Goal: Task Accomplishment & Management: Complete application form

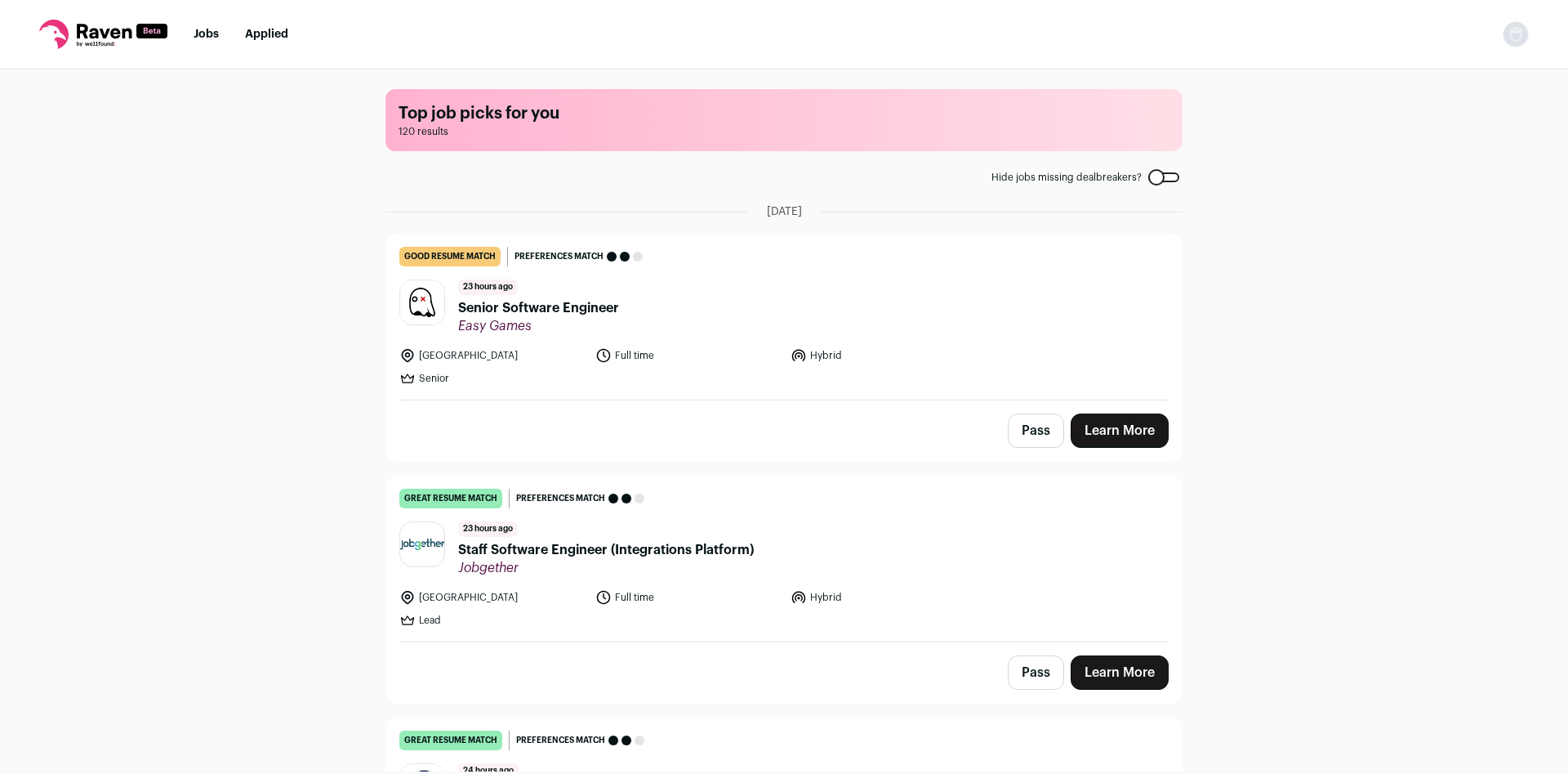
click at [575, 302] on span "Senior Software Engineer" at bounding box center [538, 308] width 161 height 20
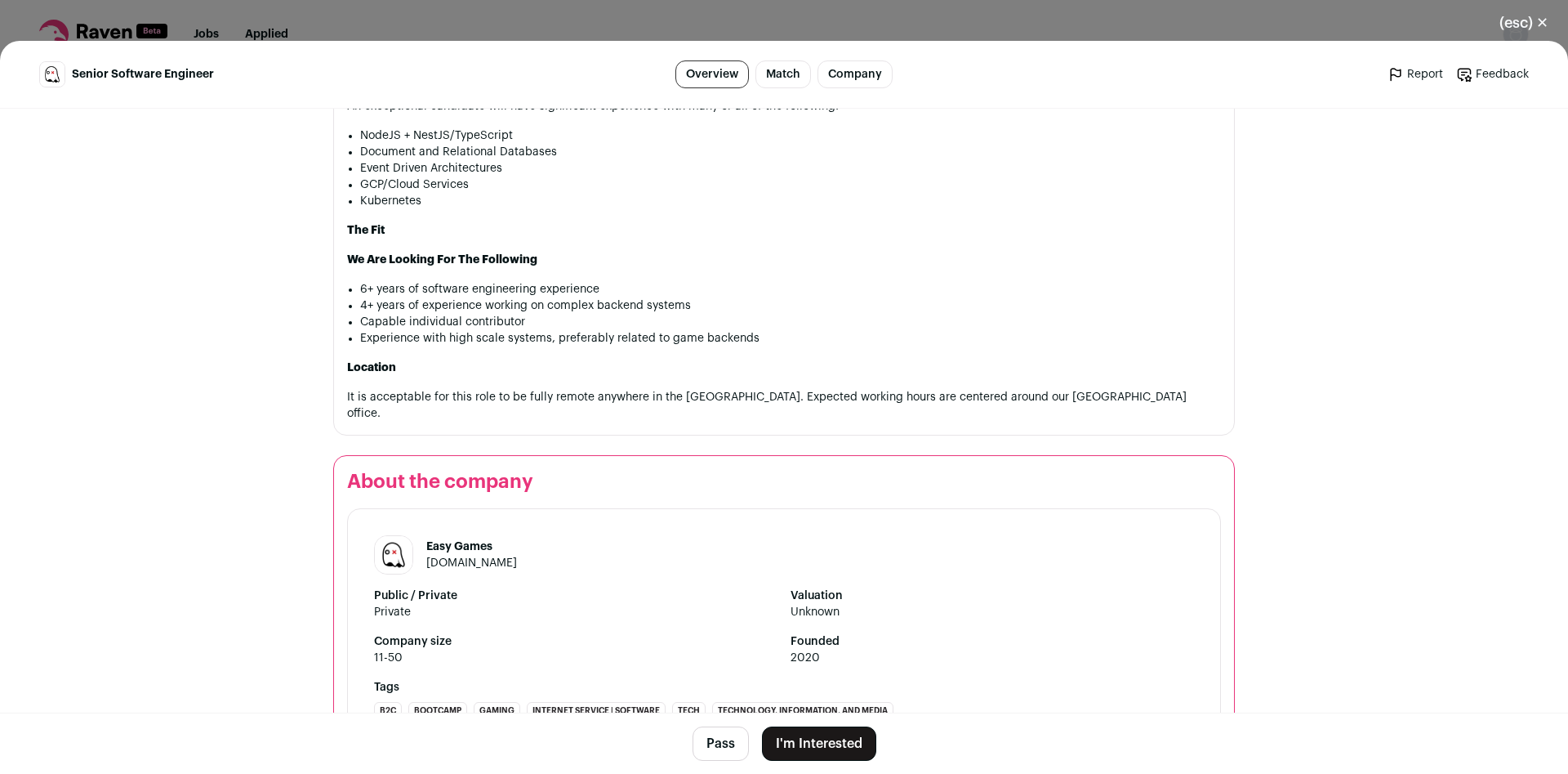
scroll to position [1332, 0]
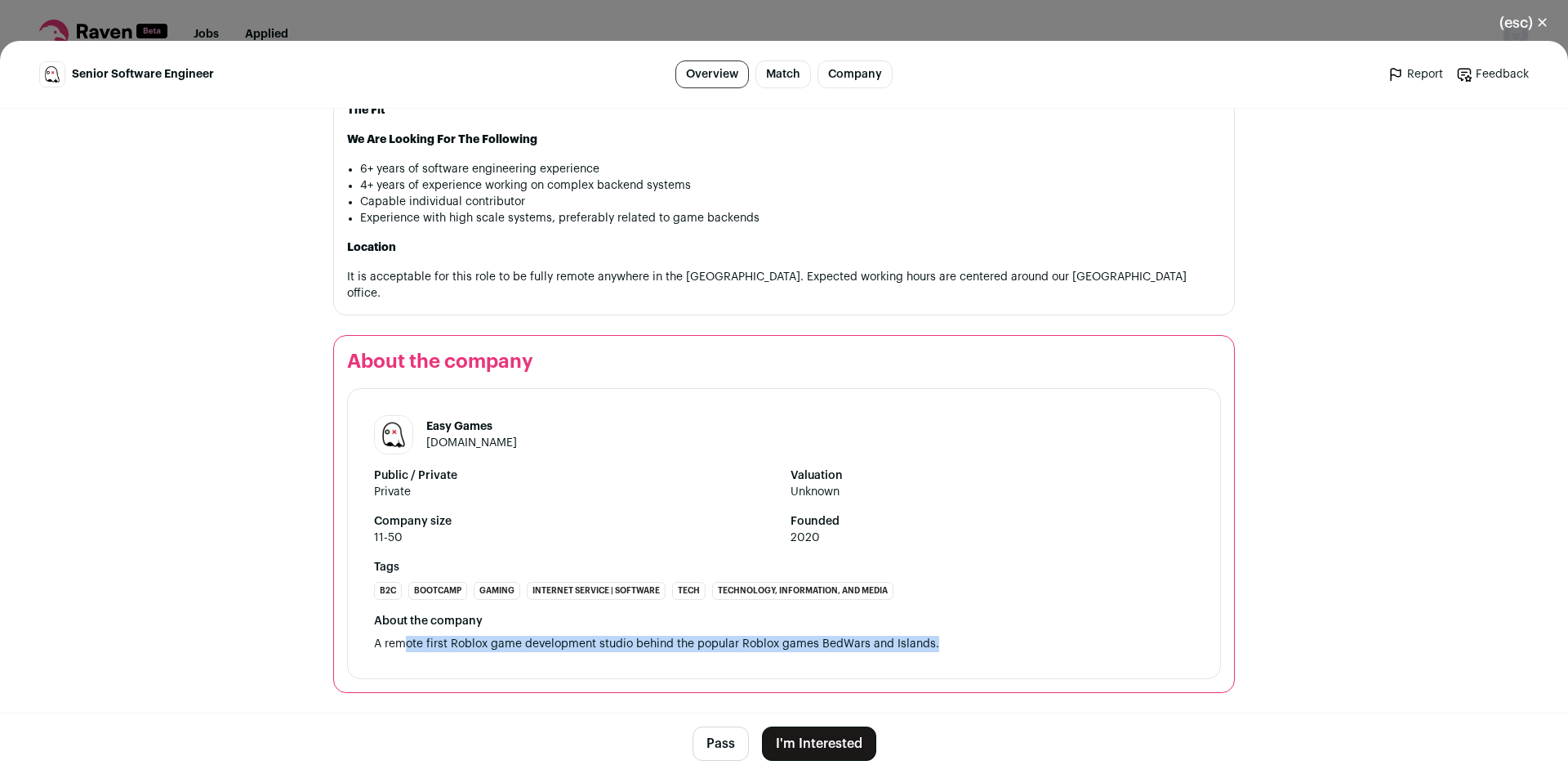
drag, startPoint x: 409, startPoint y: 648, endPoint x: 931, endPoint y: 646, distance: 522.0
click at [931, 646] on div "About the company A remote first Roblox game development studio behind the popu…" at bounding box center [784, 632] width 820 height 39
click at [1004, 608] on div "Easy Games [DOMAIN_NAME] Public / Private Private Valuation Unknown Company siz…" at bounding box center [784, 534] width 874 height 291
click at [1529, 35] on button "(esc) ✕" at bounding box center [1523, 23] width 88 height 36
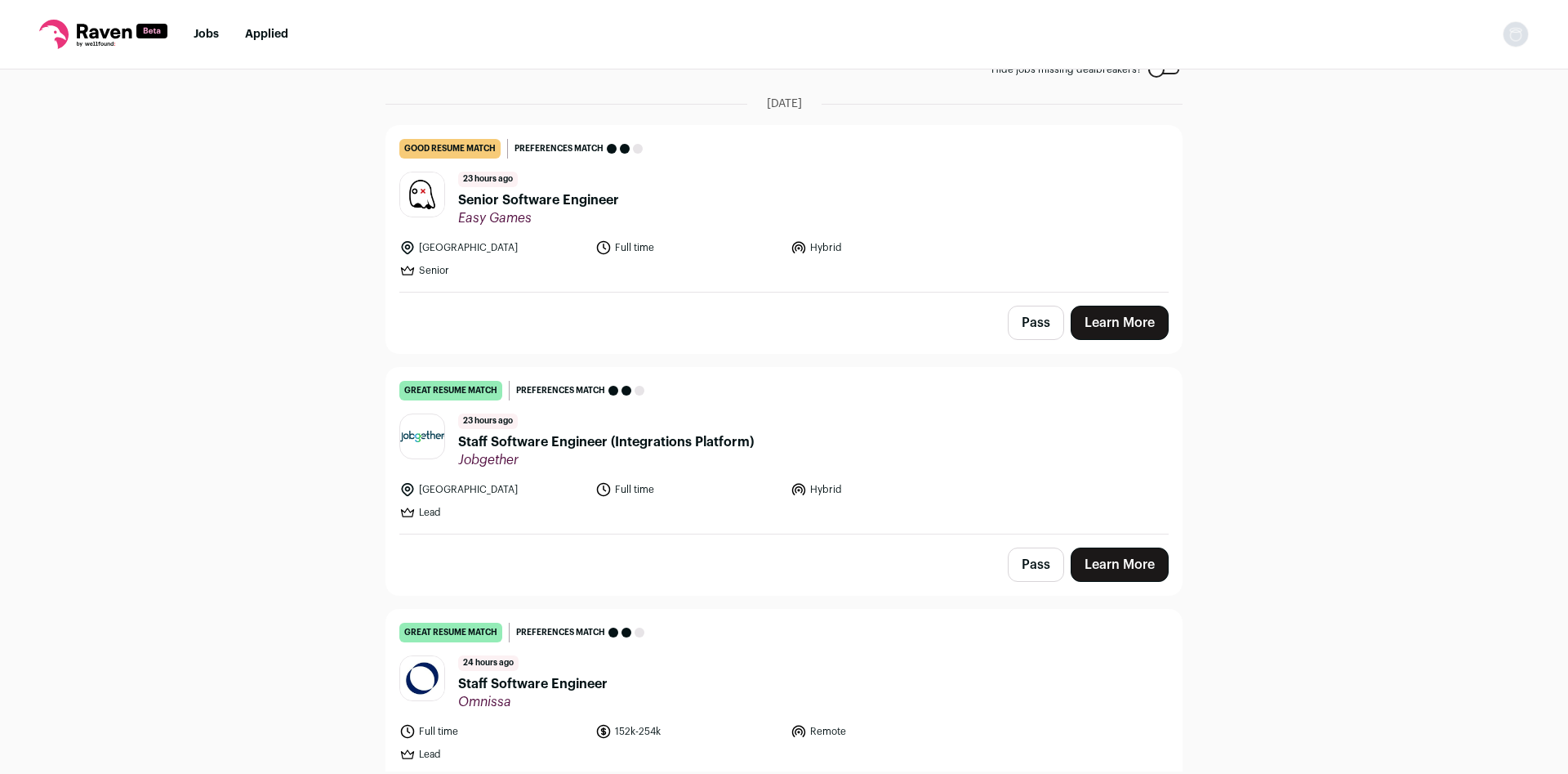
scroll to position [0, 0]
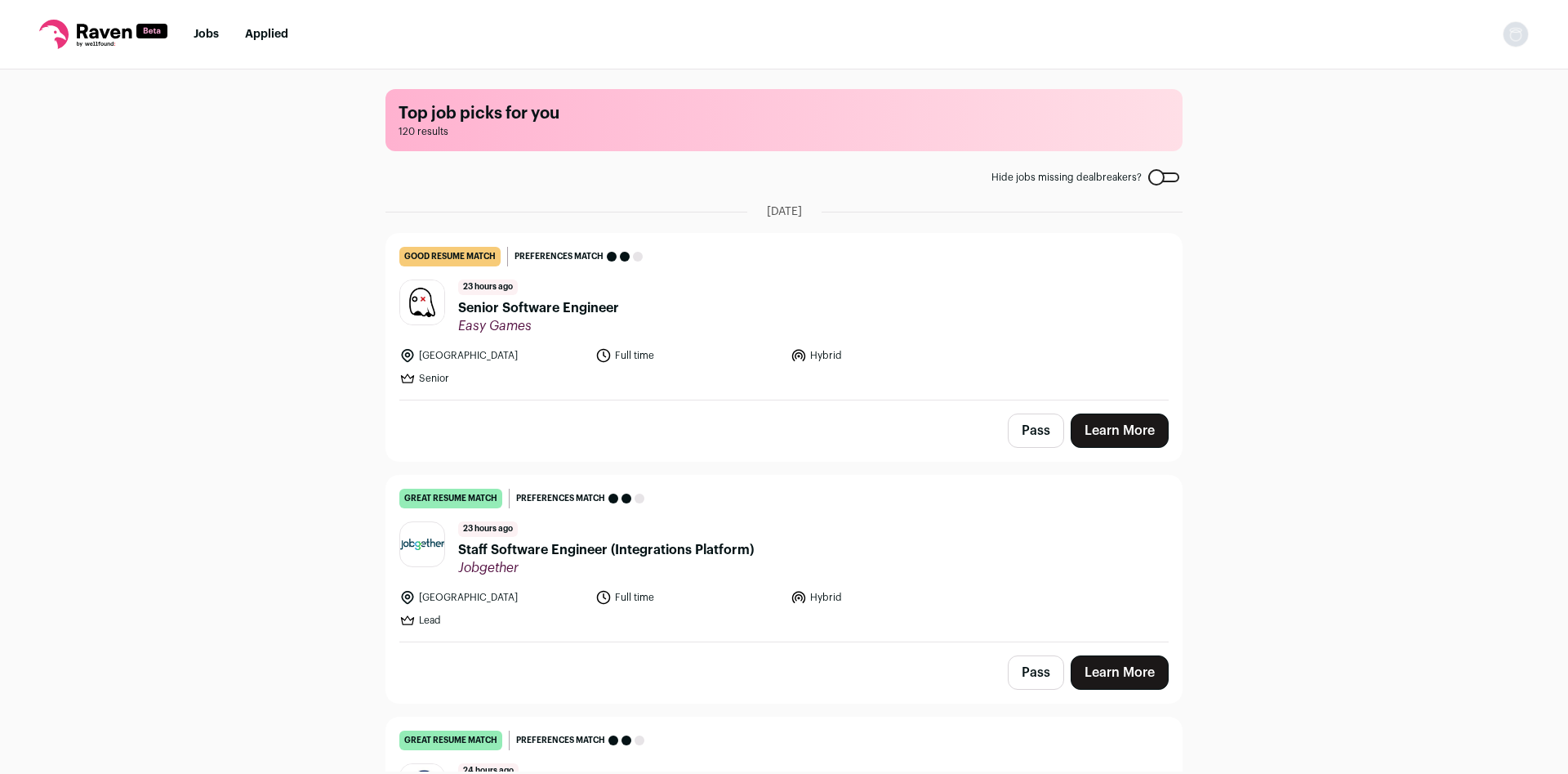
click at [1033, 431] on button "Pass" at bounding box center [1036, 431] width 56 height 35
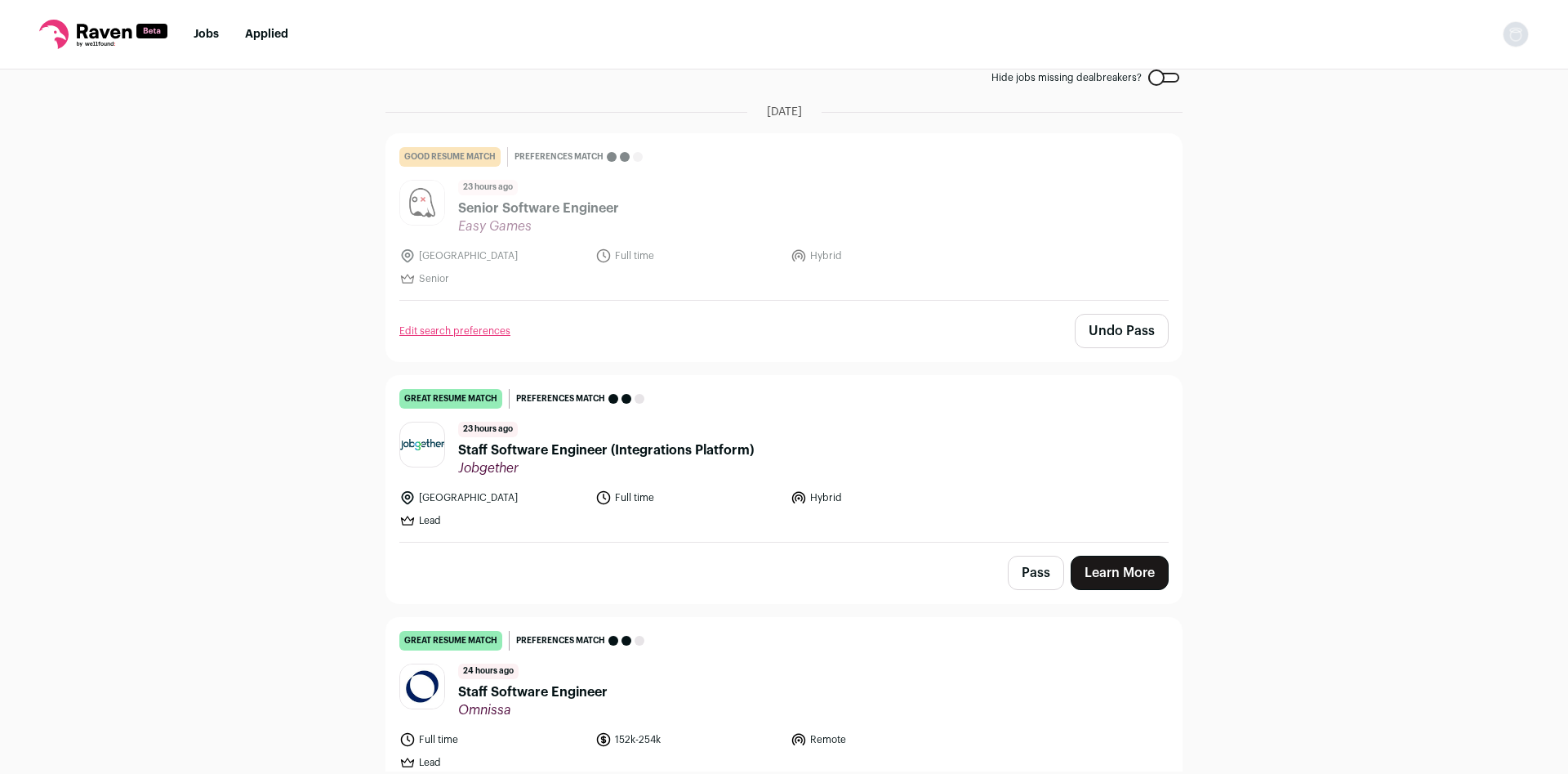
scroll to position [108, 0]
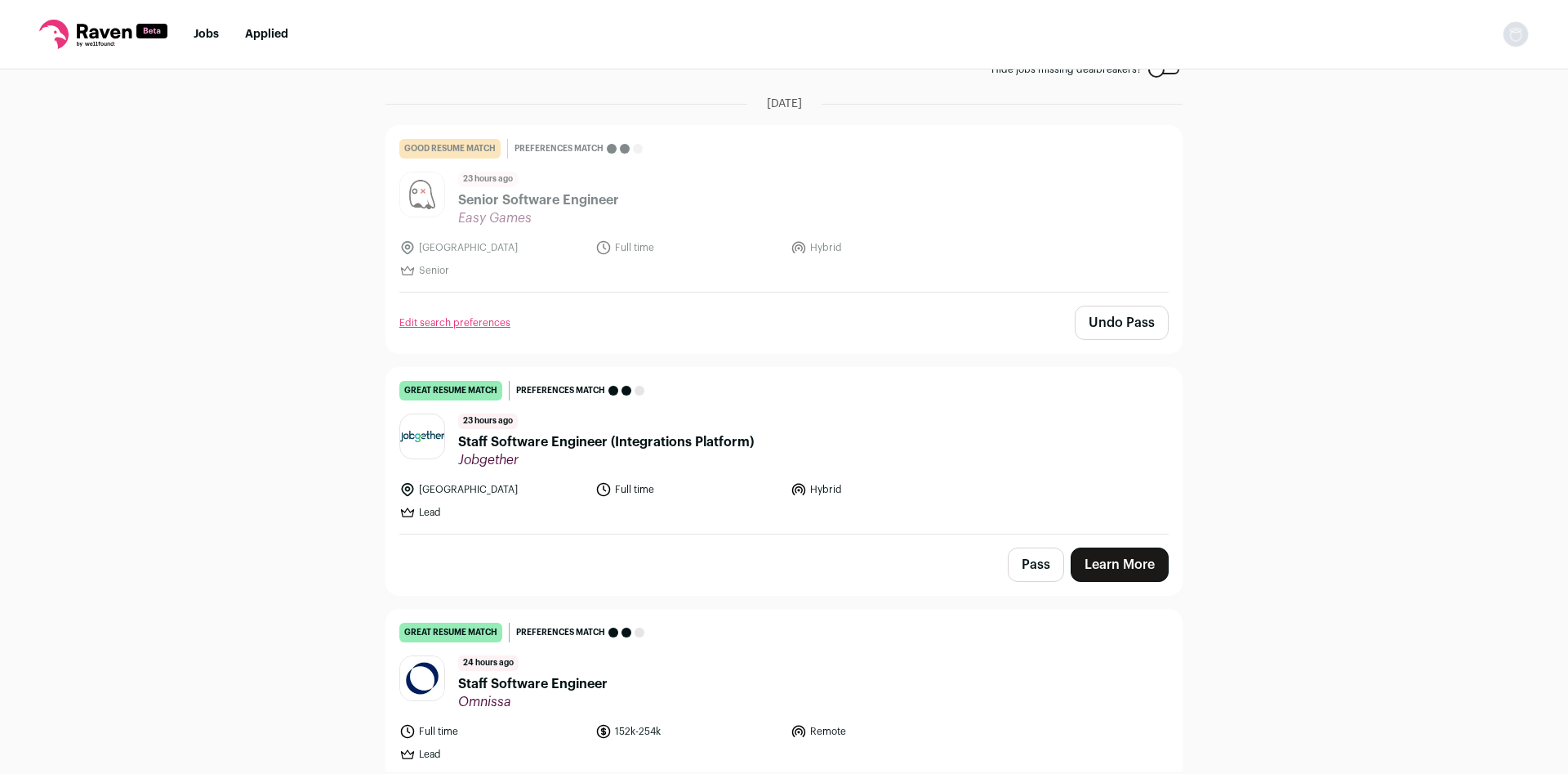
click at [673, 437] on span "Staff Software Engineer (Integrations Platform)" at bounding box center [605, 442] width 295 height 20
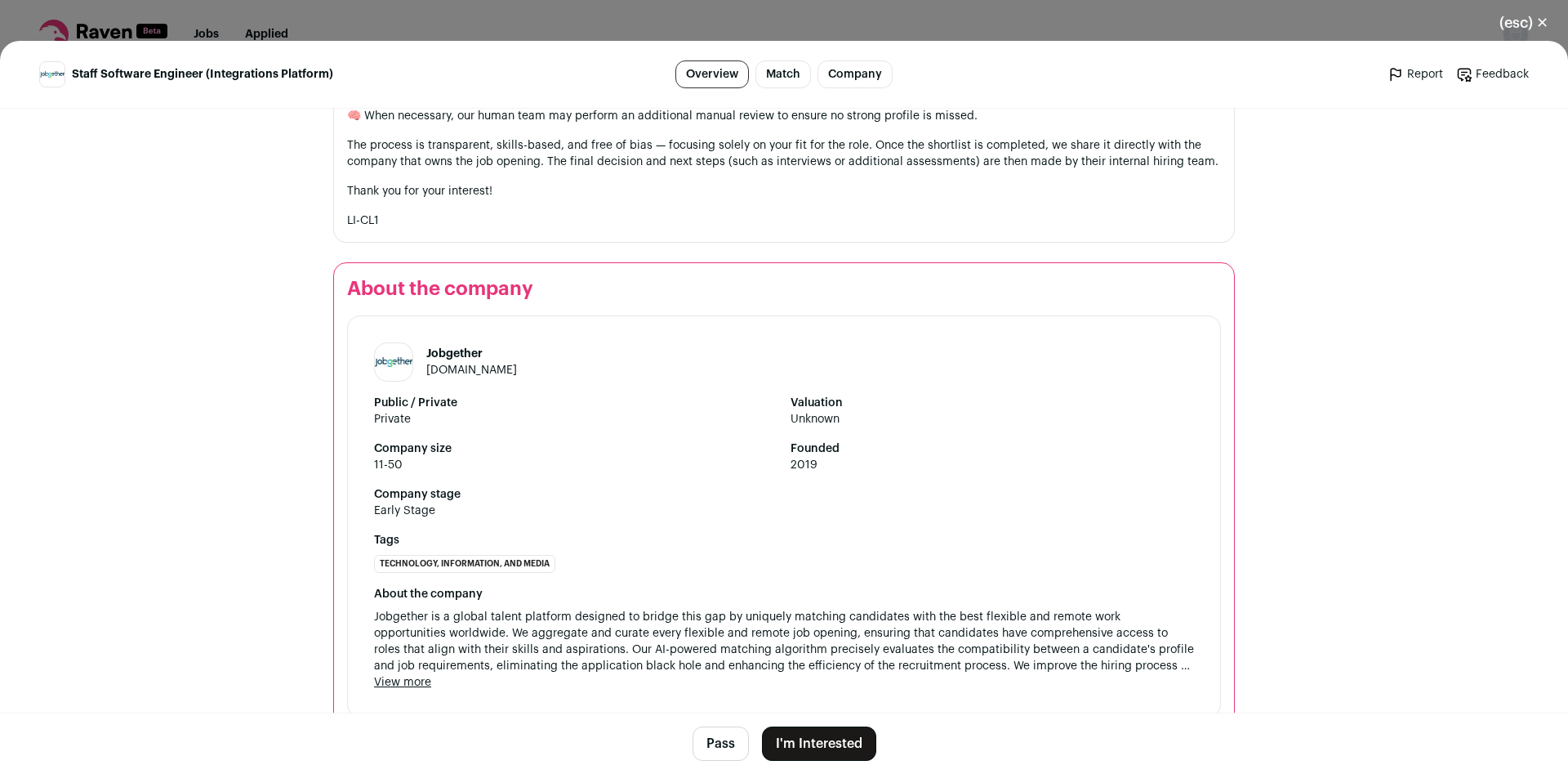
scroll to position [1726, 0]
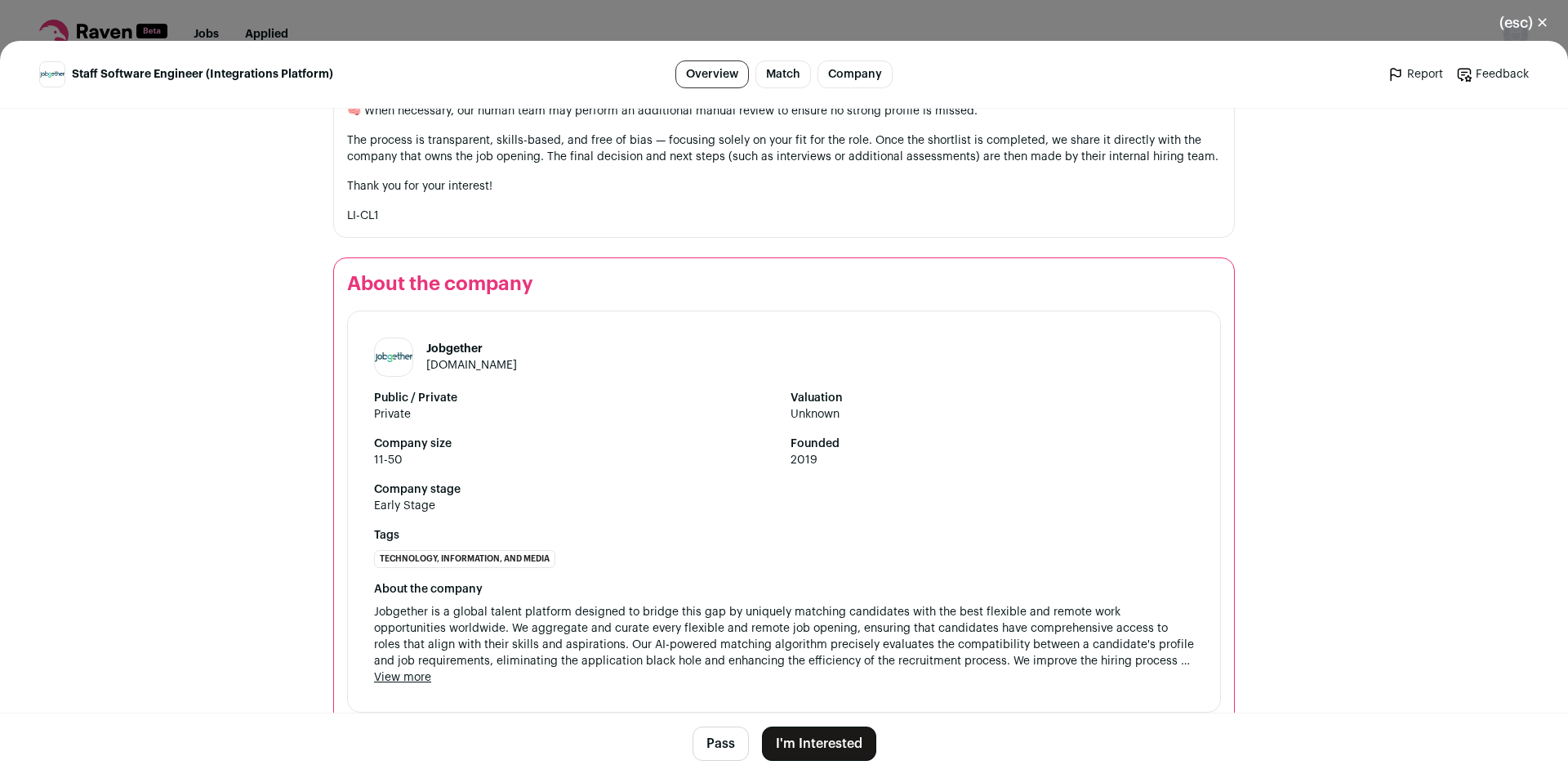
click at [711, 744] on button "Pass" at bounding box center [721, 744] width 56 height 35
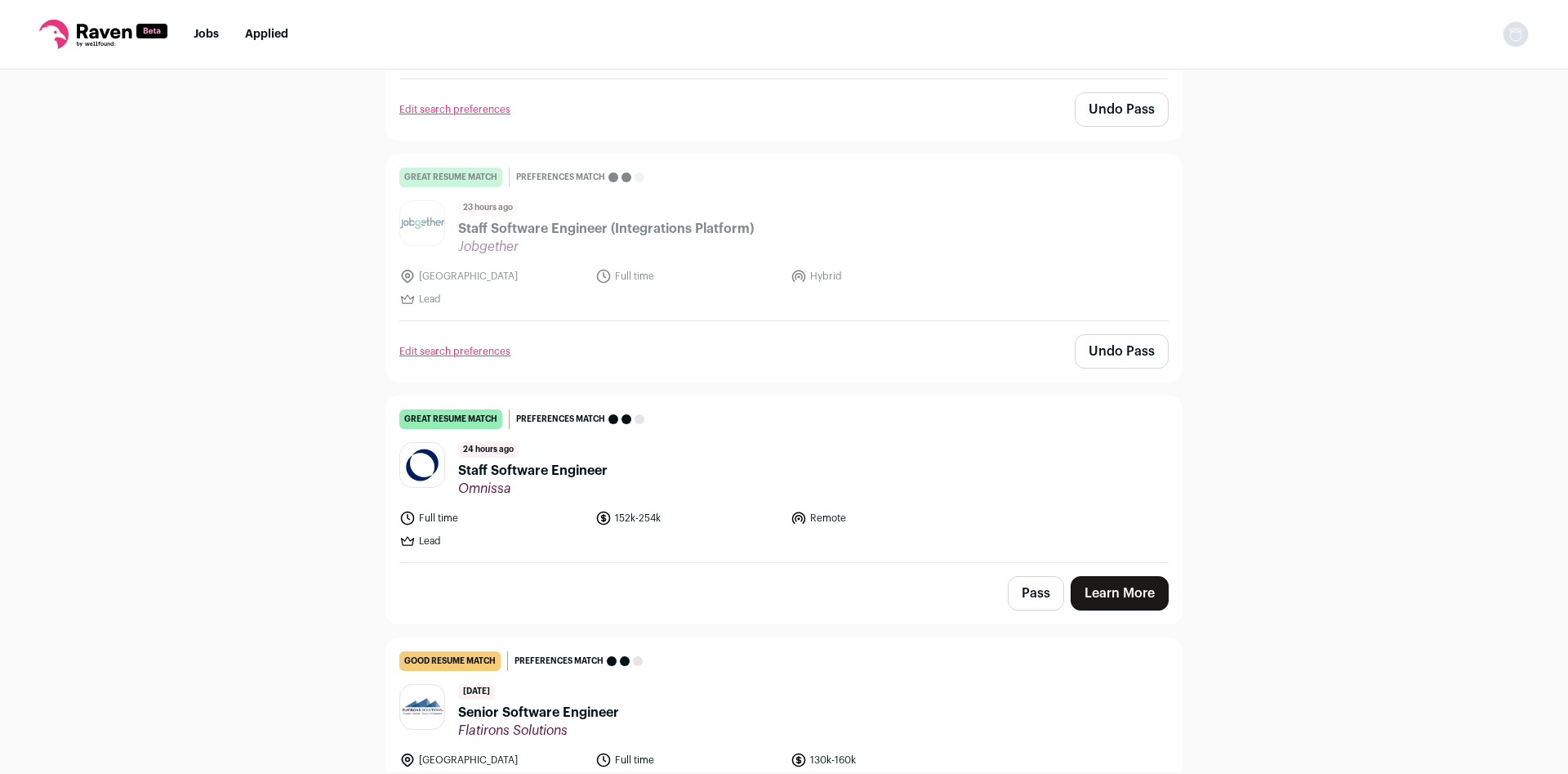
scroll to position [324, 0]
click at [624, 463] on header "24 hours ago Staff Software Engineer [GEOGRAPHIC_DATA]" at bounding box center [784, 467] width 770 height 55
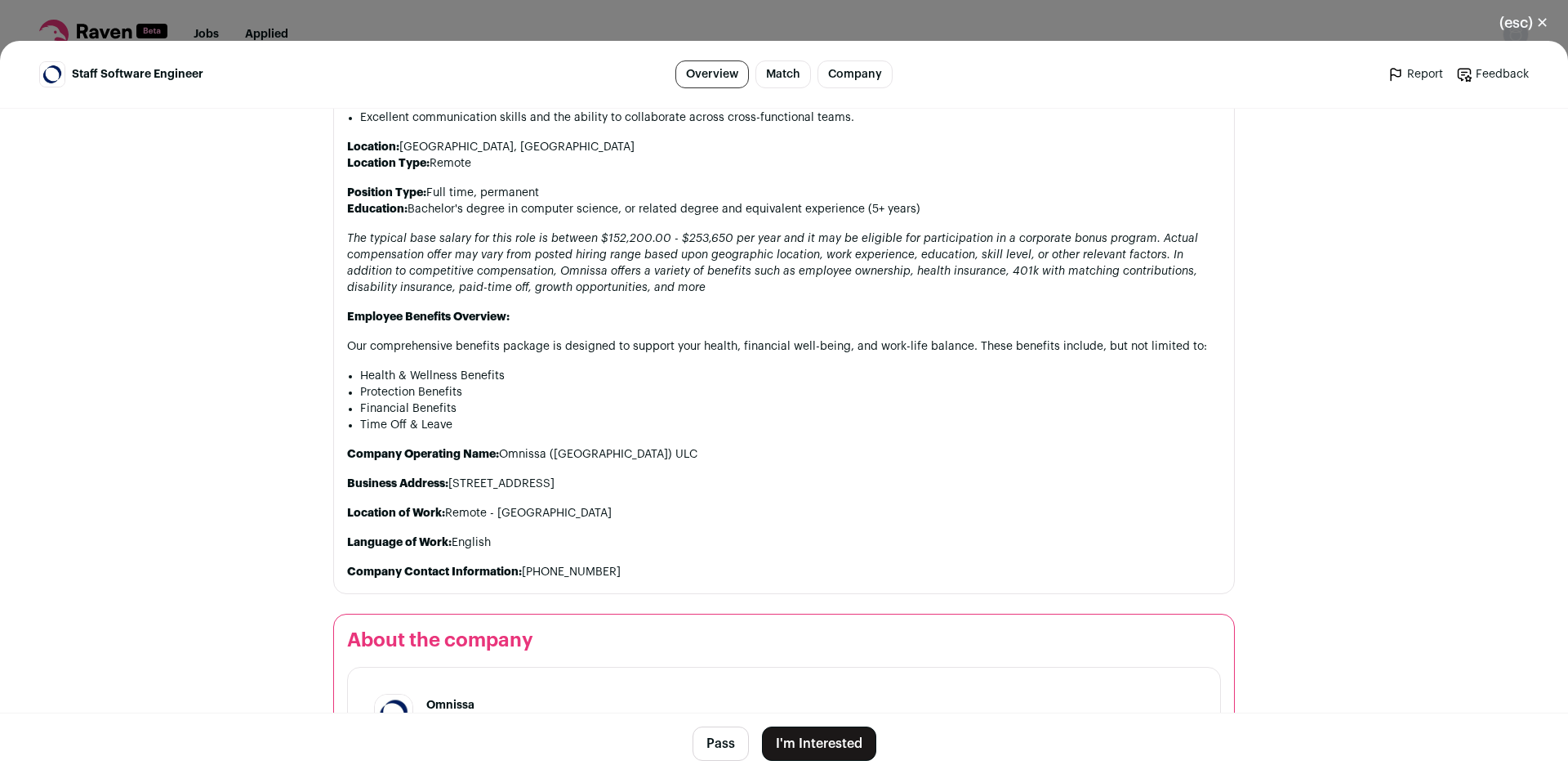
scroll to position [1511, 0]
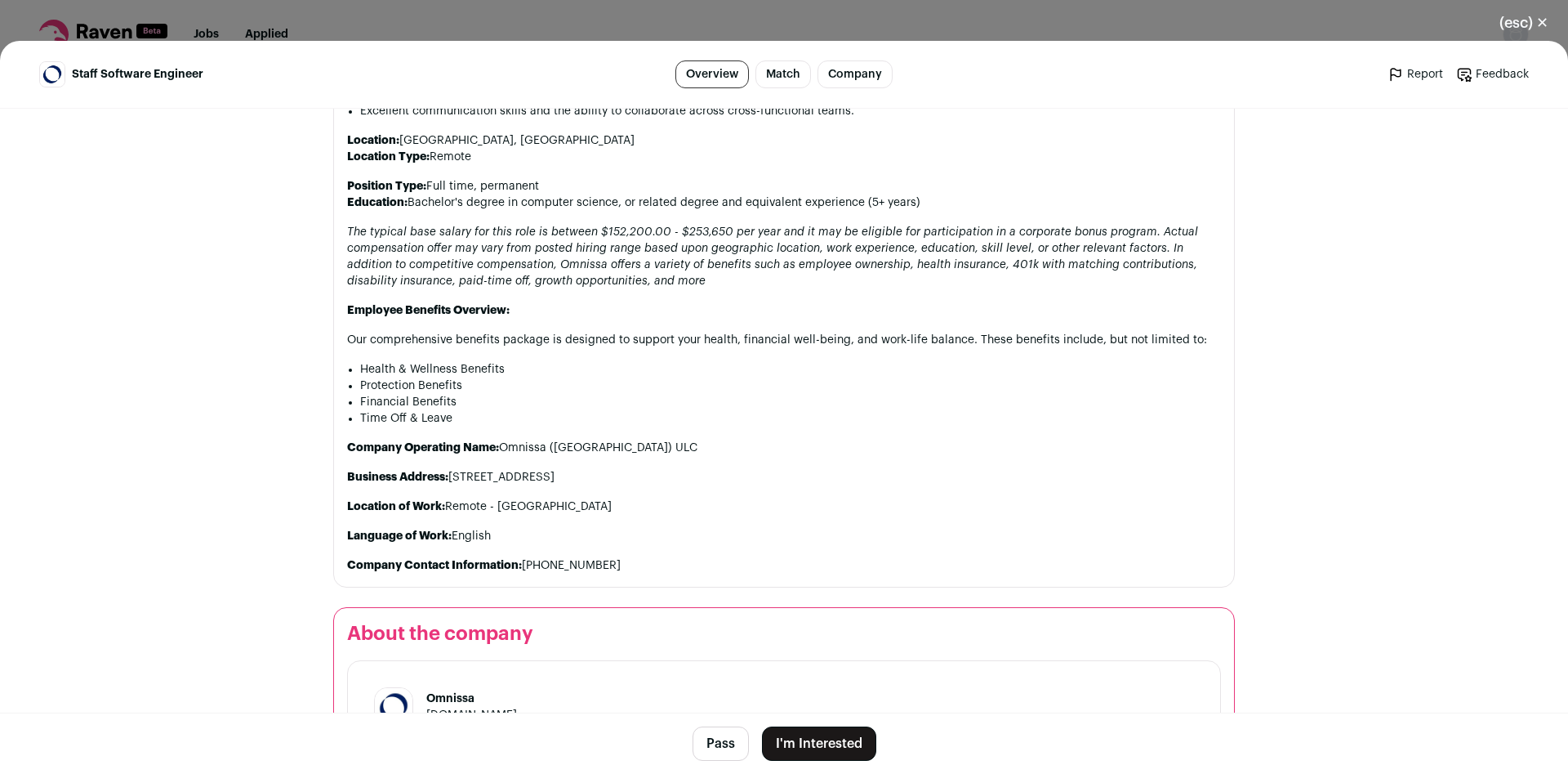
click at [721, 750] on button "Pass" at bounding box center [721, 744] width 56 height 35
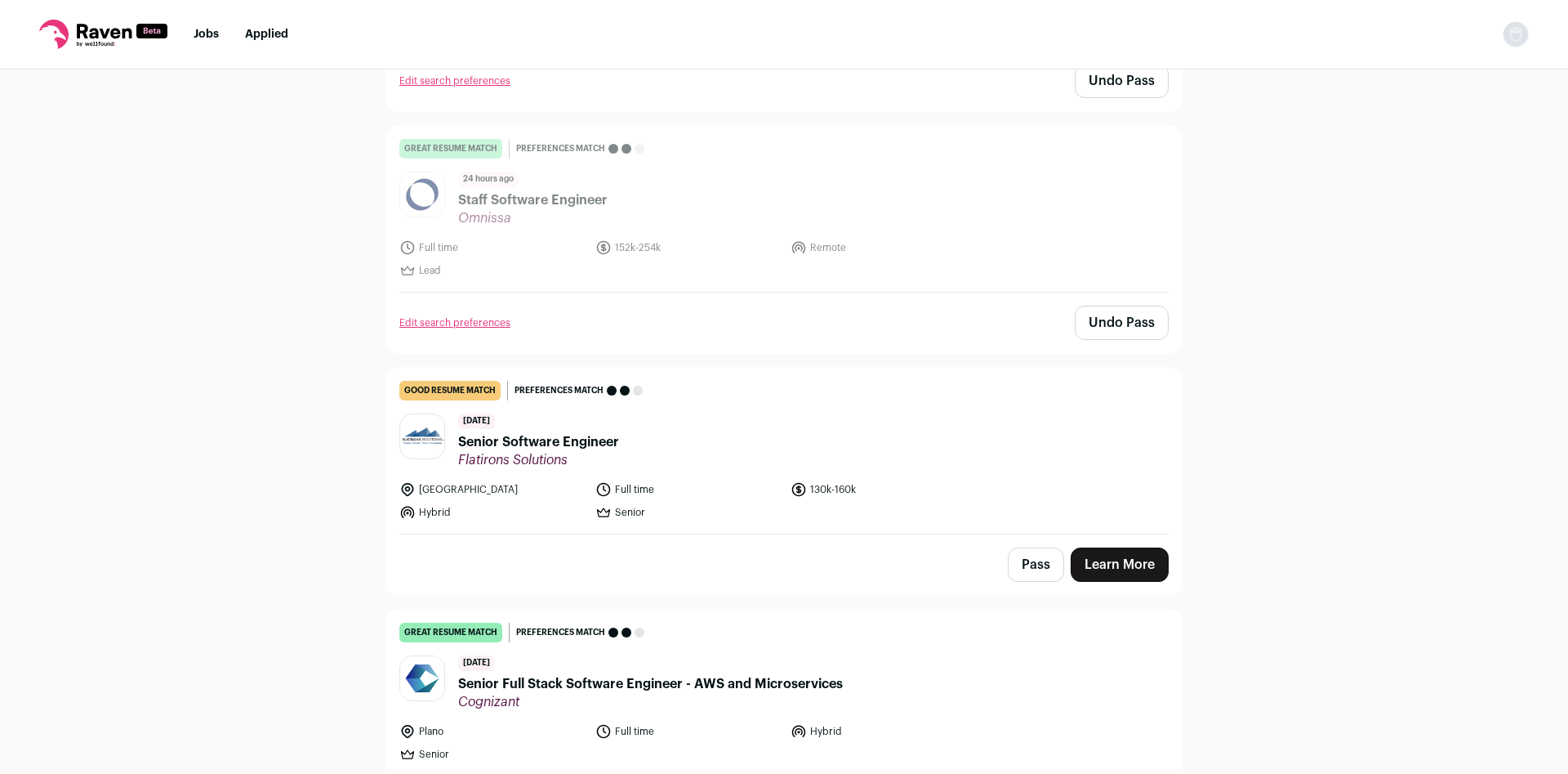
scroll to position [648, 0]
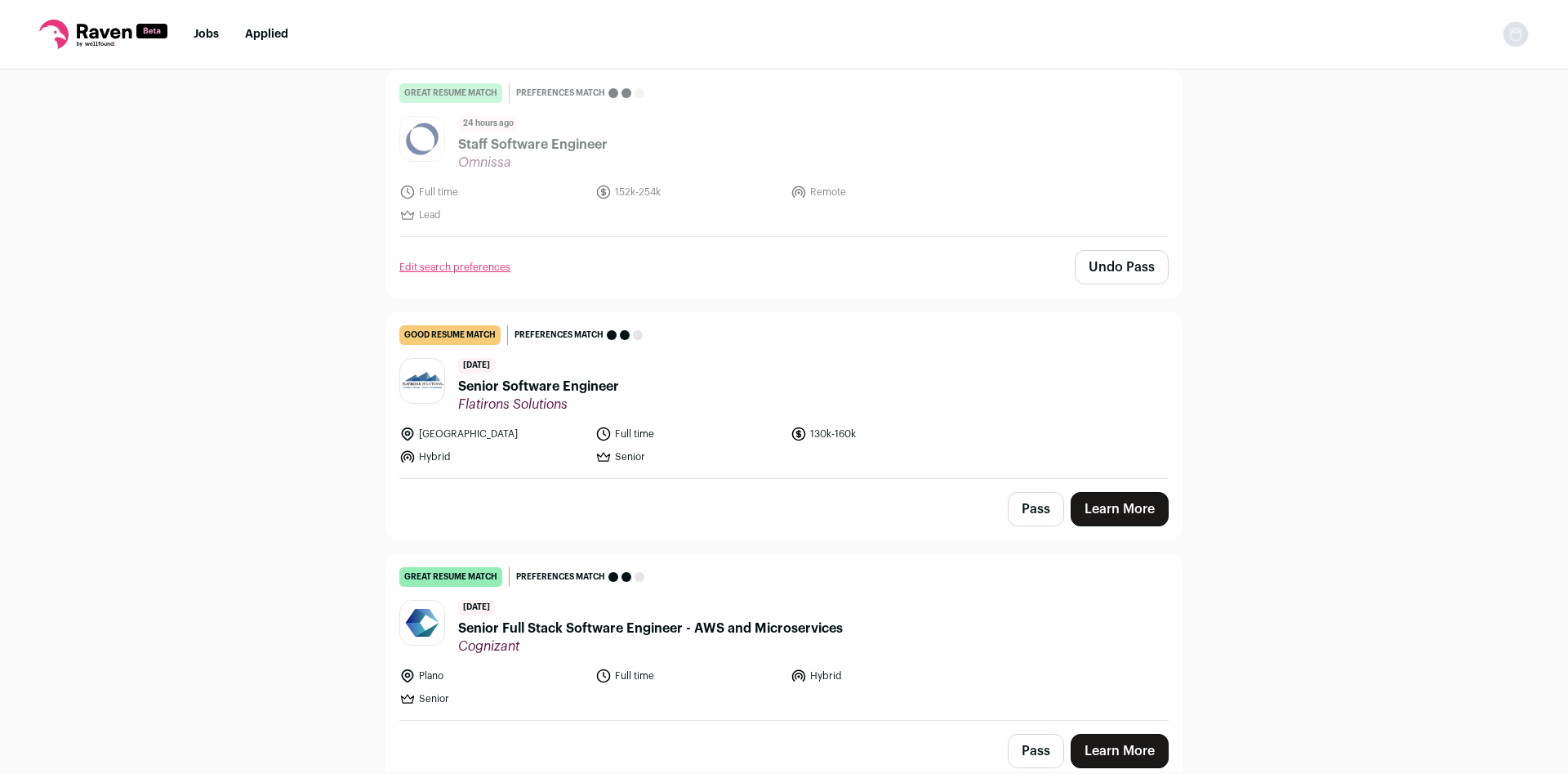
click at [567, 392] on span "Senior Software Engineer" at bounding box center [538, 387] width 161 height 20
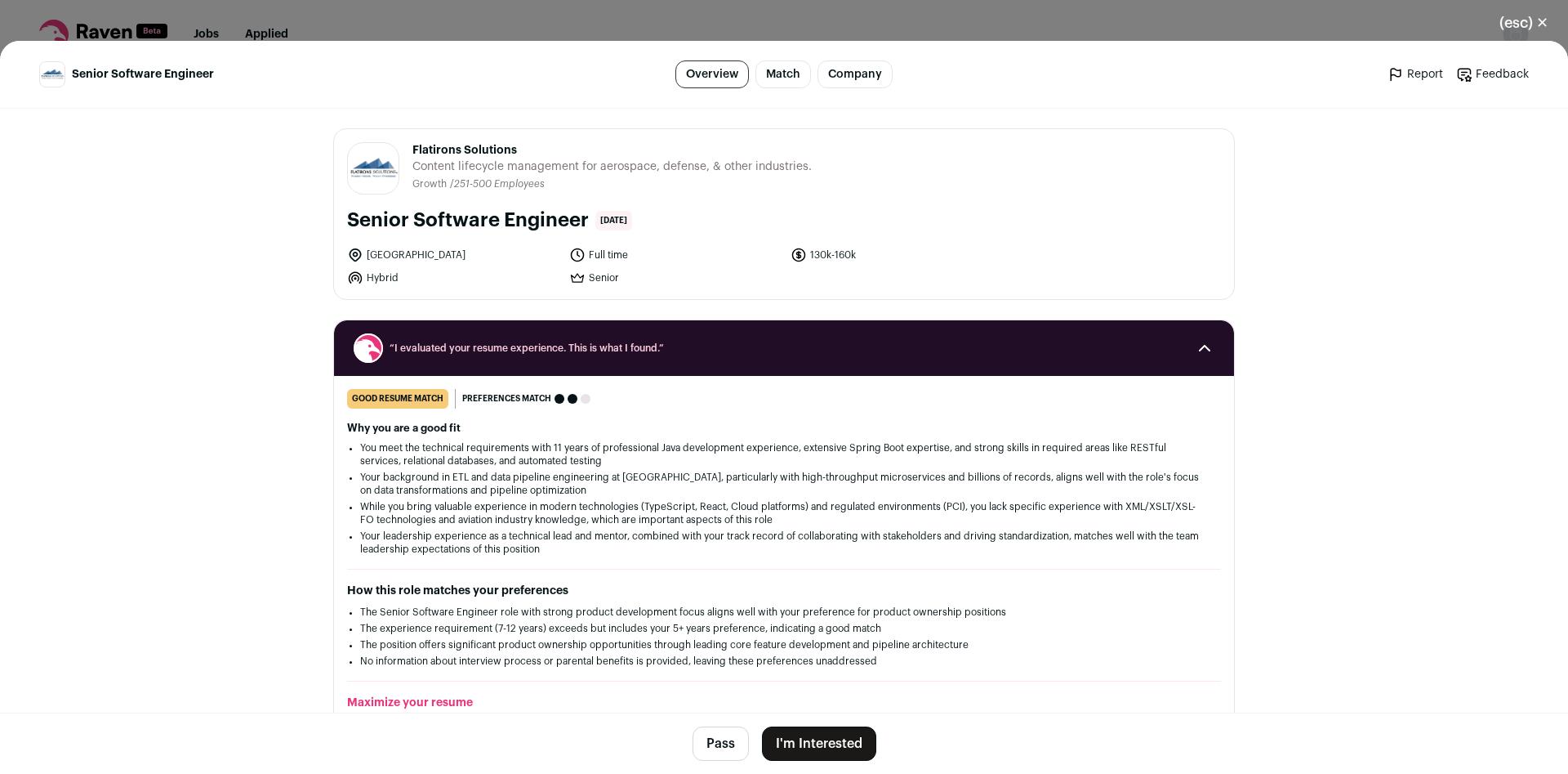
scroll to position [539, 0]
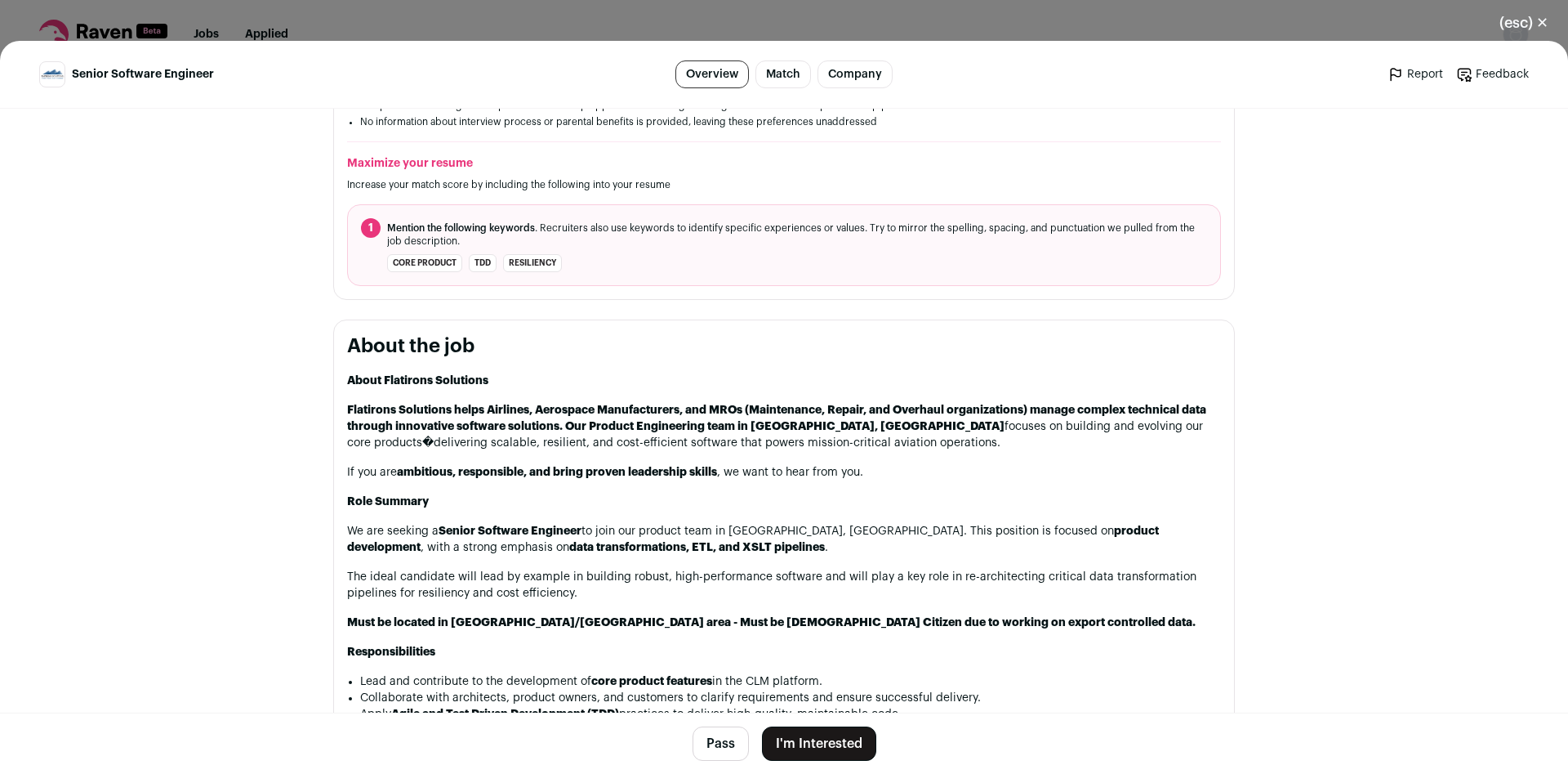
click at [716, 736] on button "Pass" at bounding box center [721, 744] width 56 height 35
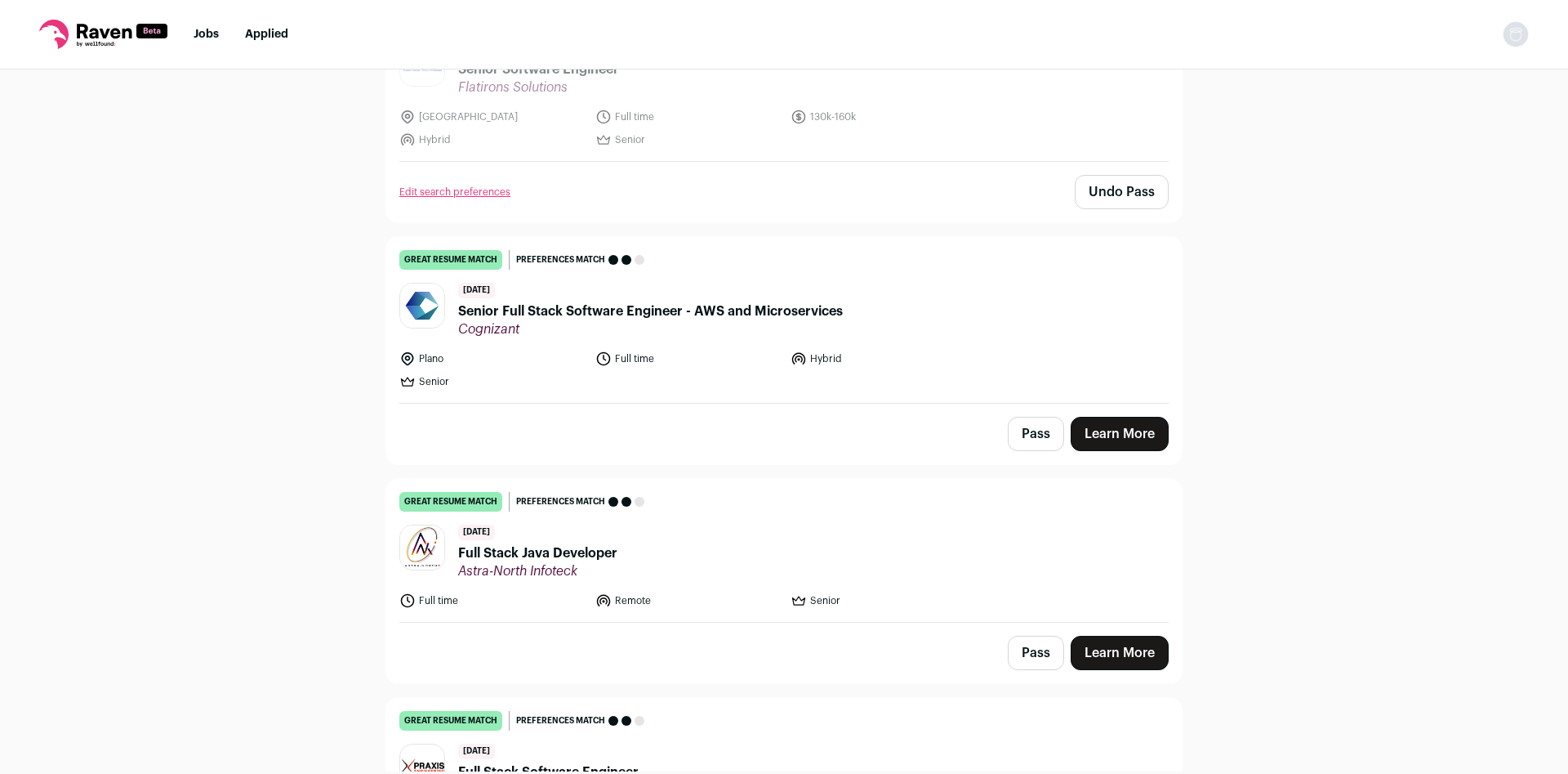
scroll to position [971, 0]
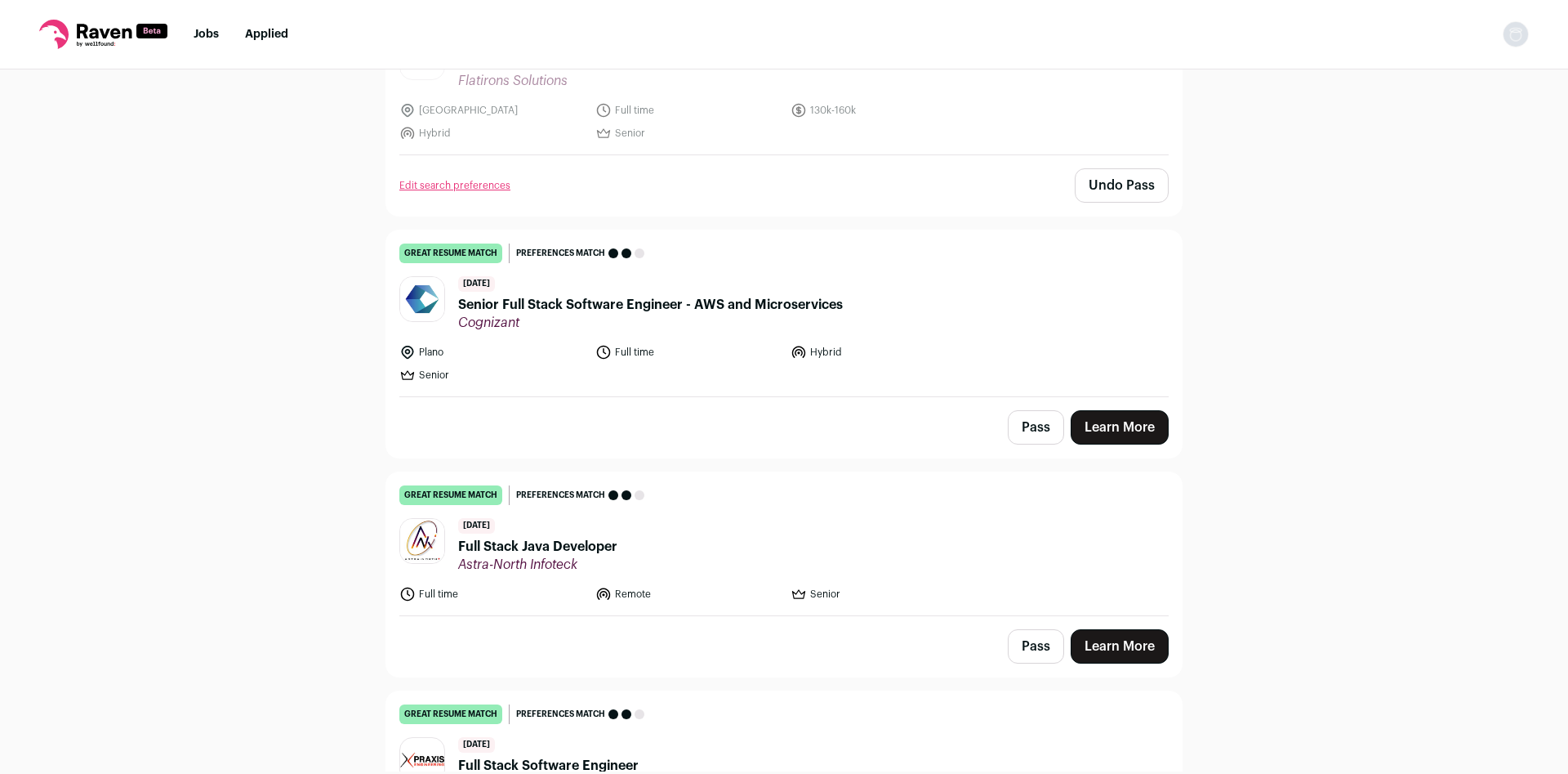
click at [597, 548] on span "Full Stack Java Developer" at bounding box center [537, 547] width 159 height 20
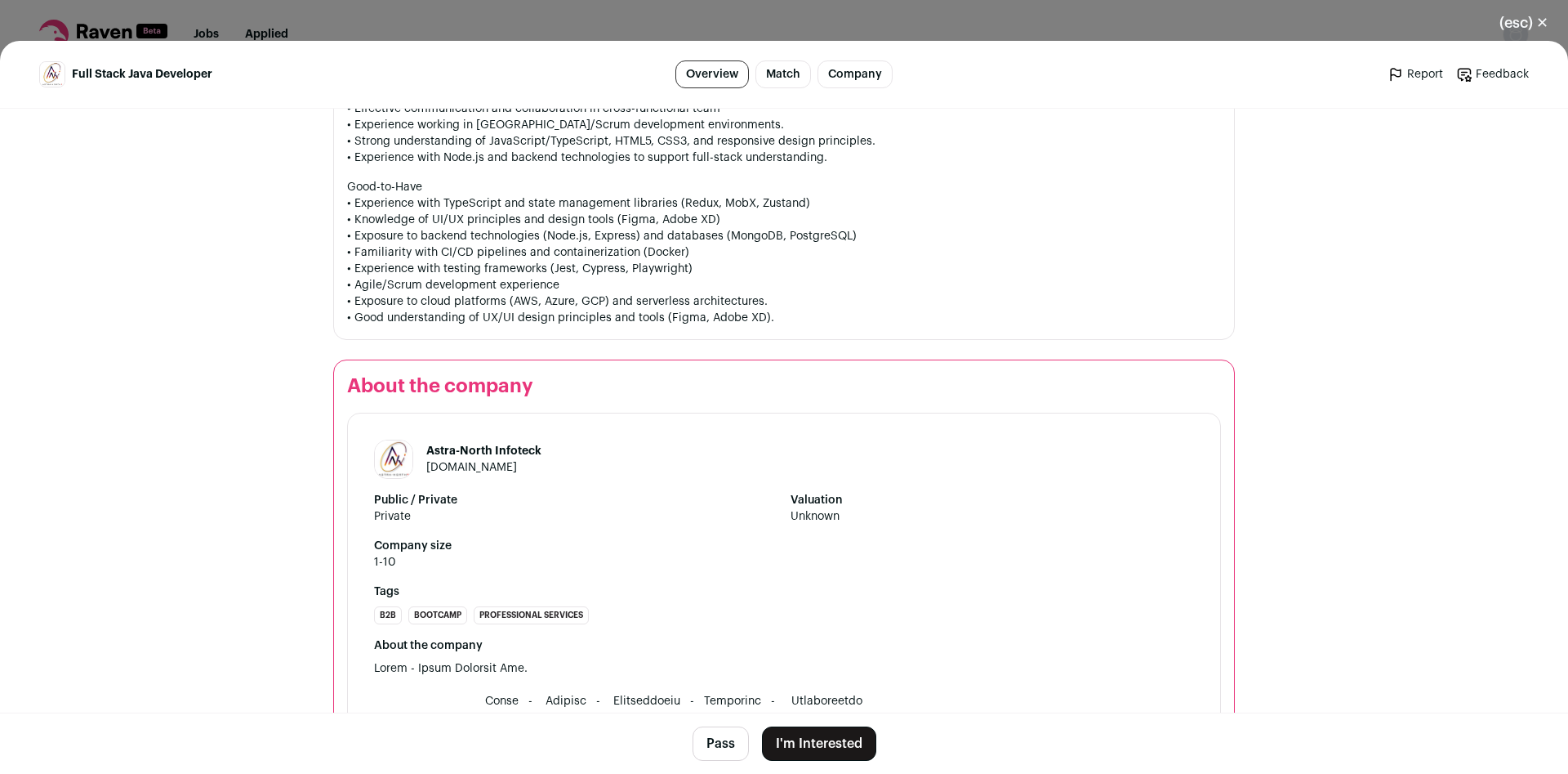
scroll to position [1187, 0]
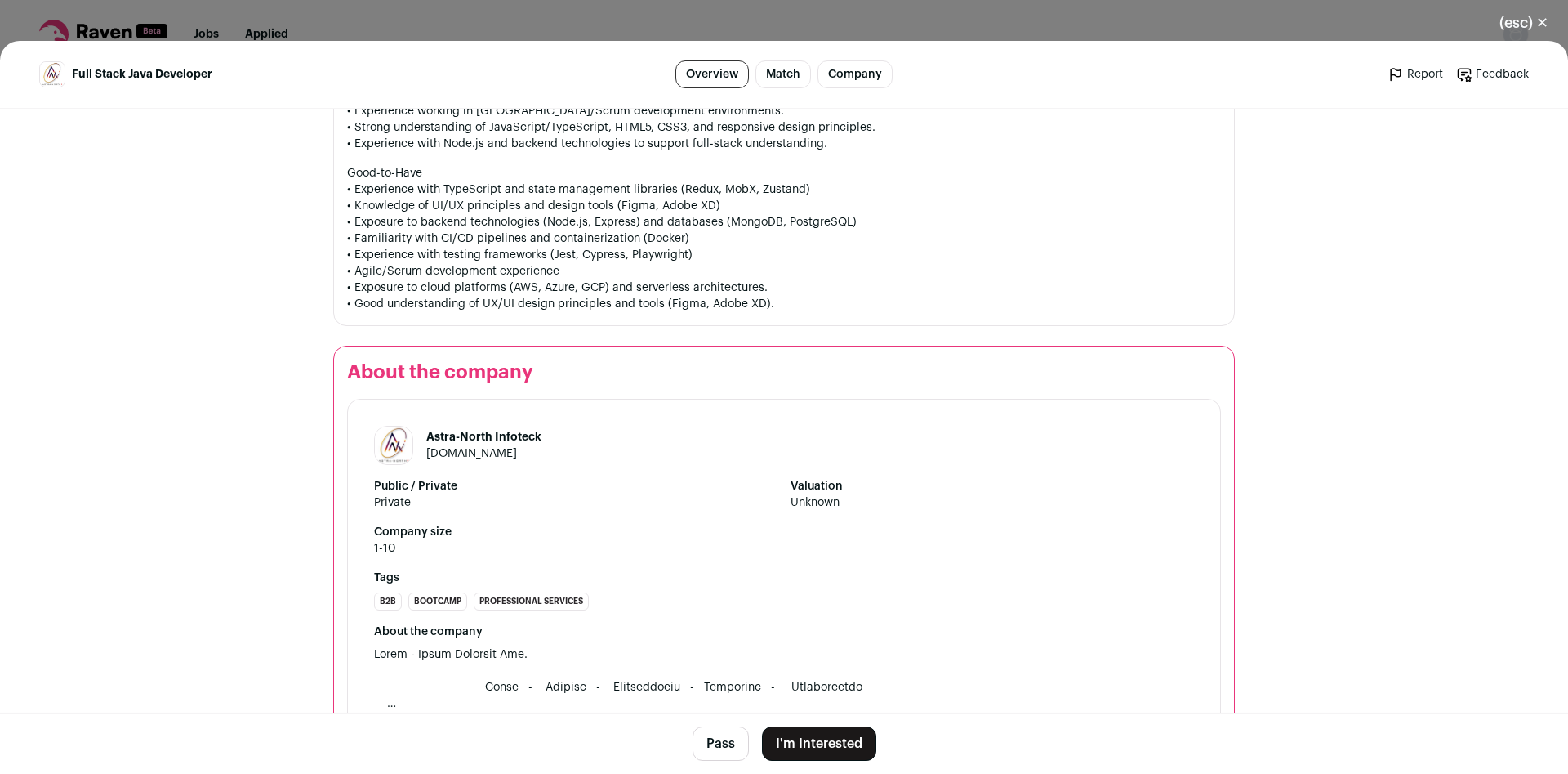
click at [712, 740] on button "Pass" at bounding box center [721, 744] width 56 height 35
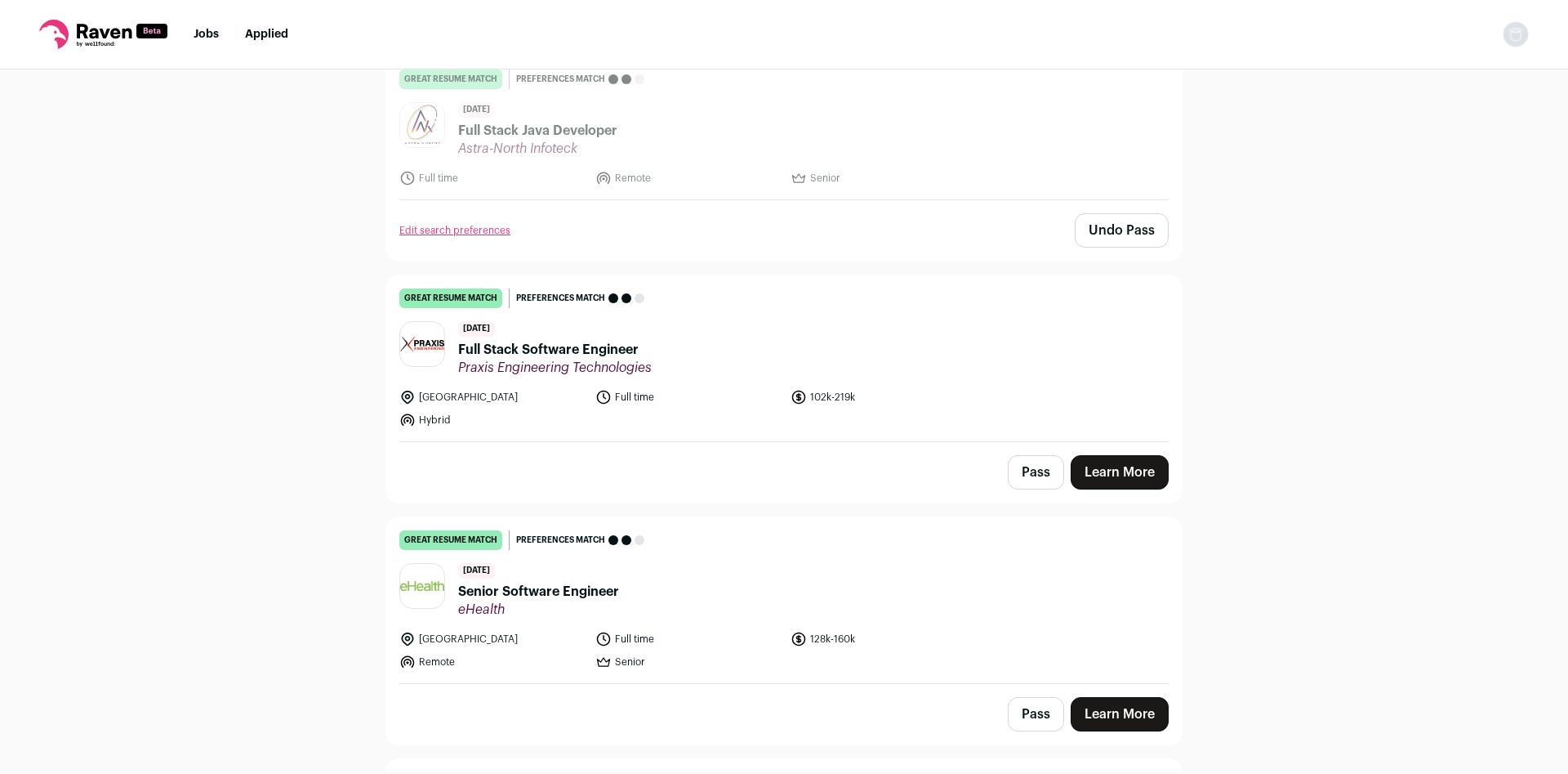
scroll to position [1402, 0]
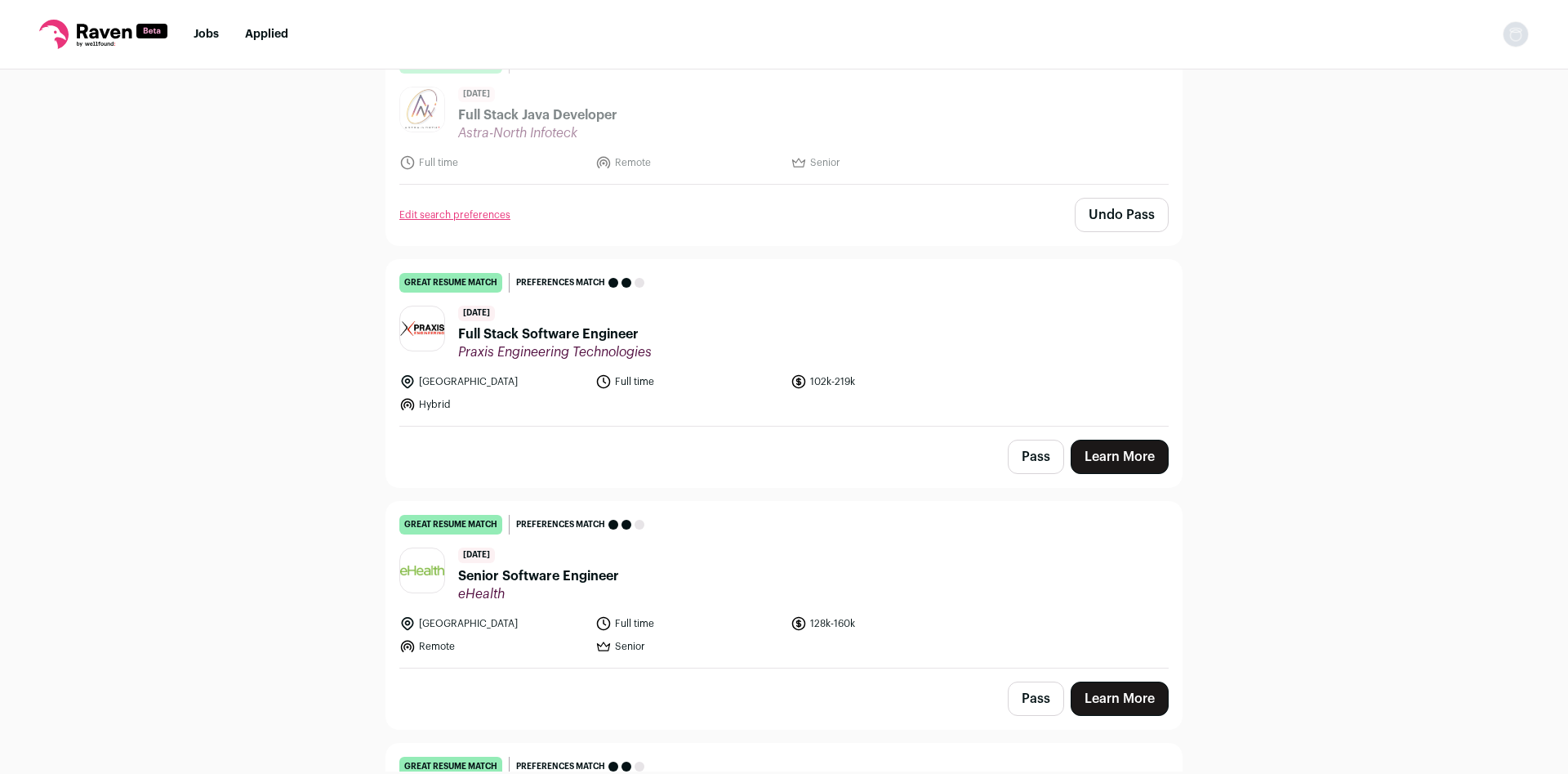
click at [584, 577] on span "Senior Software Engineer" at bounding box center [538, 577] width 161 height 20
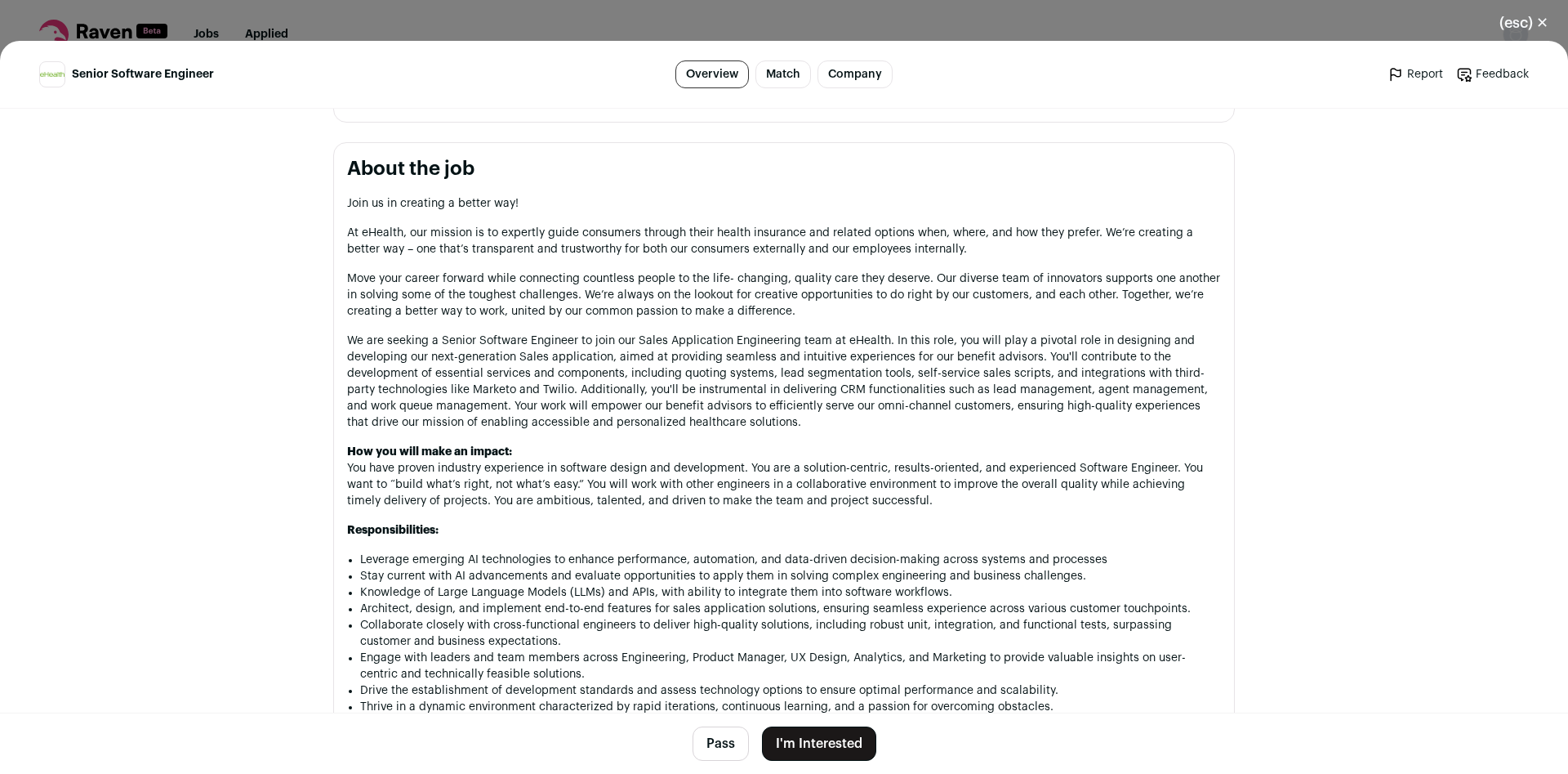
scroll to position [522, 0]
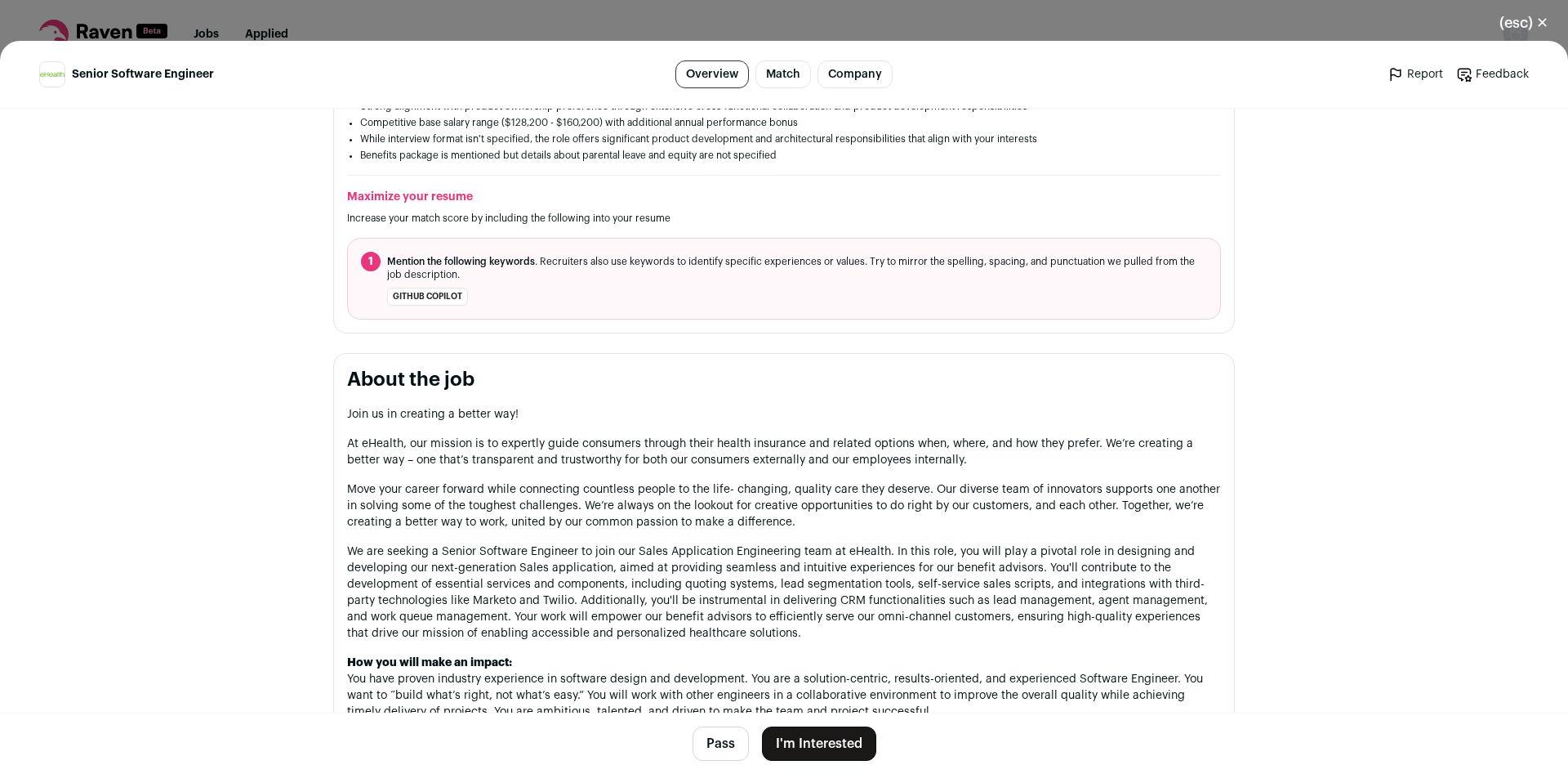
click at [830, 749] on button "I'm Interested" at bounding box center [819, 744] width 115 height 35
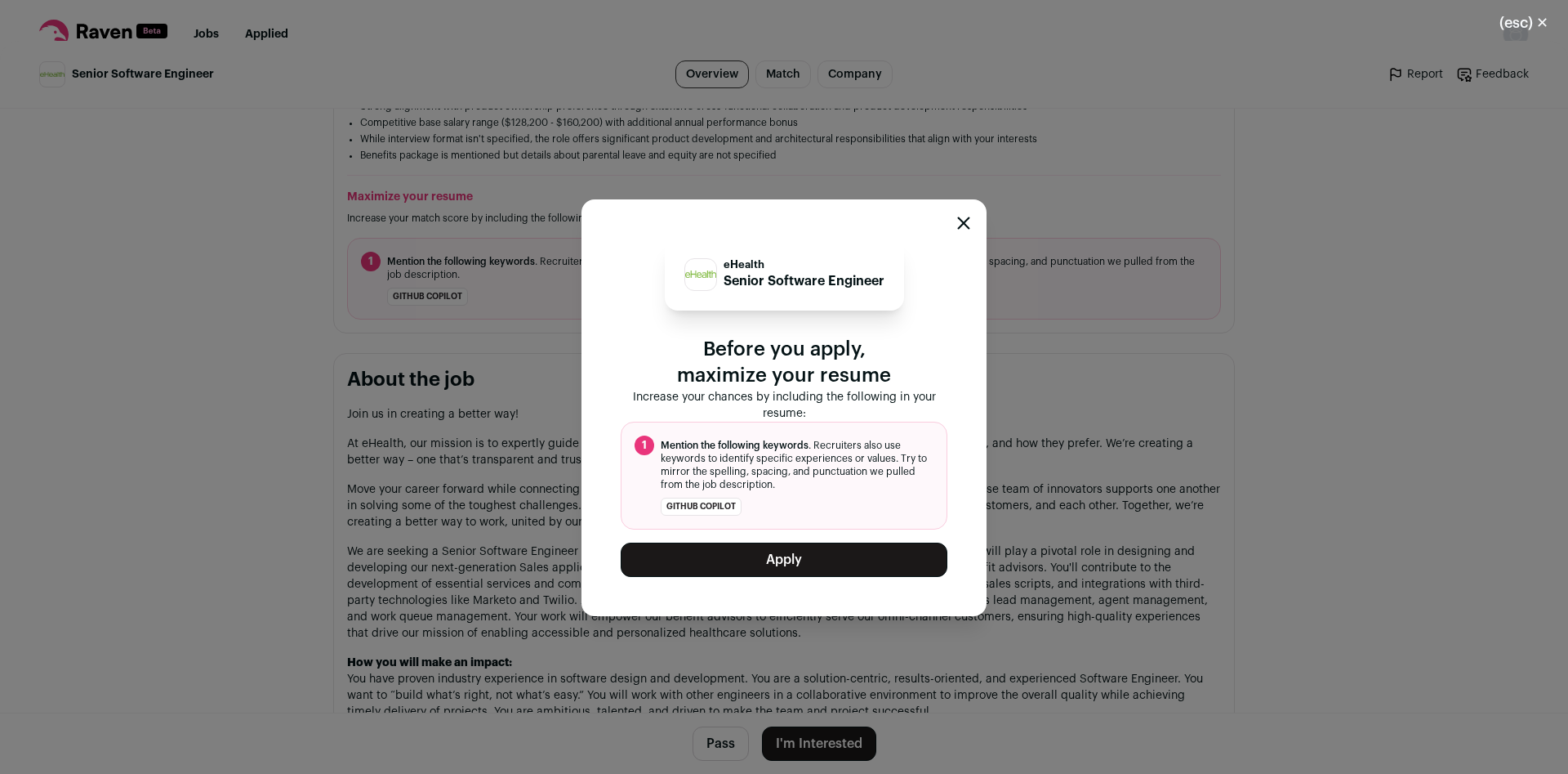
click at [801, 564] on button "Apply" at bounding box center [784, 560] width 326 height 35
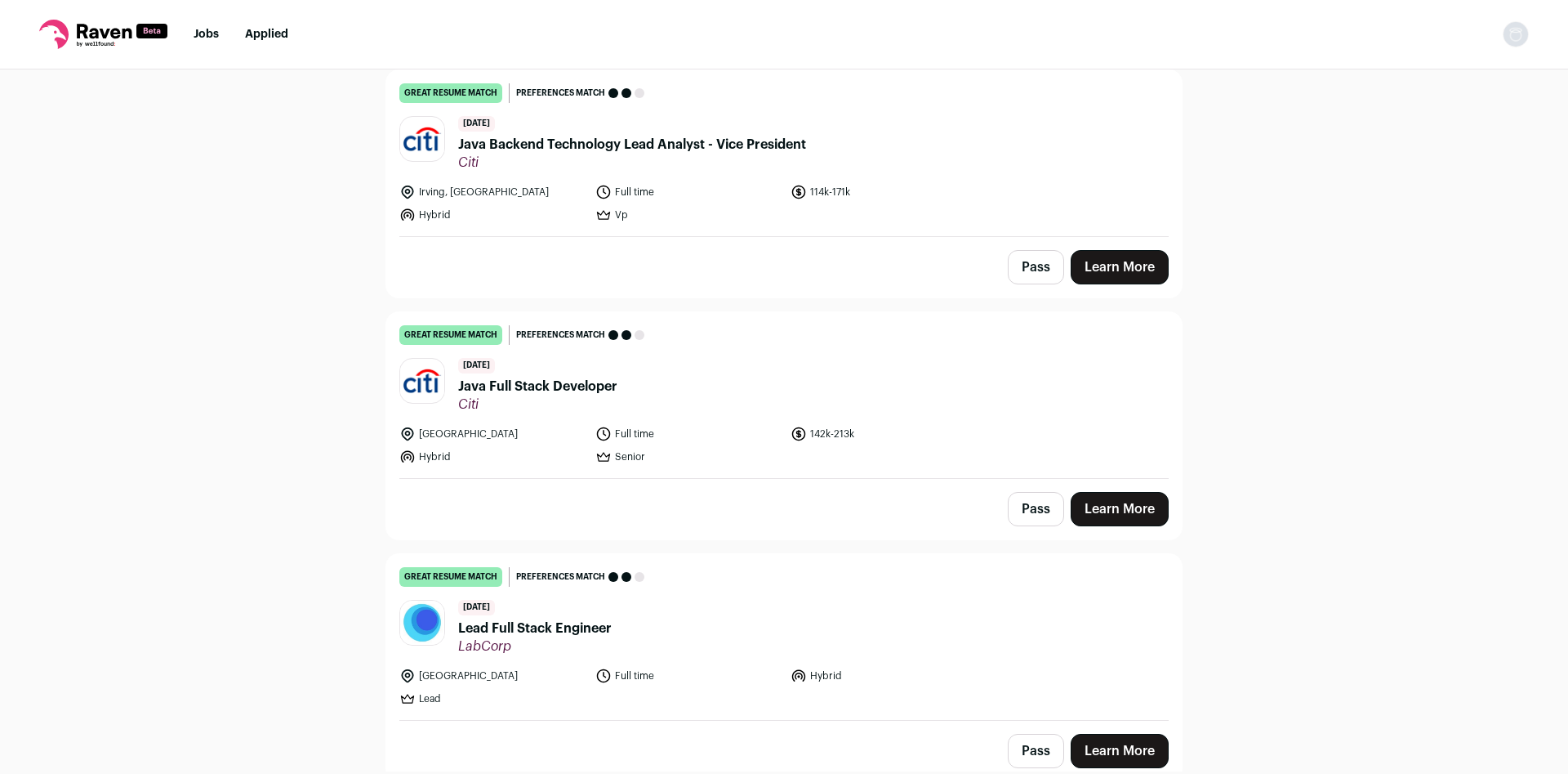
scroll to position [1402, 0]
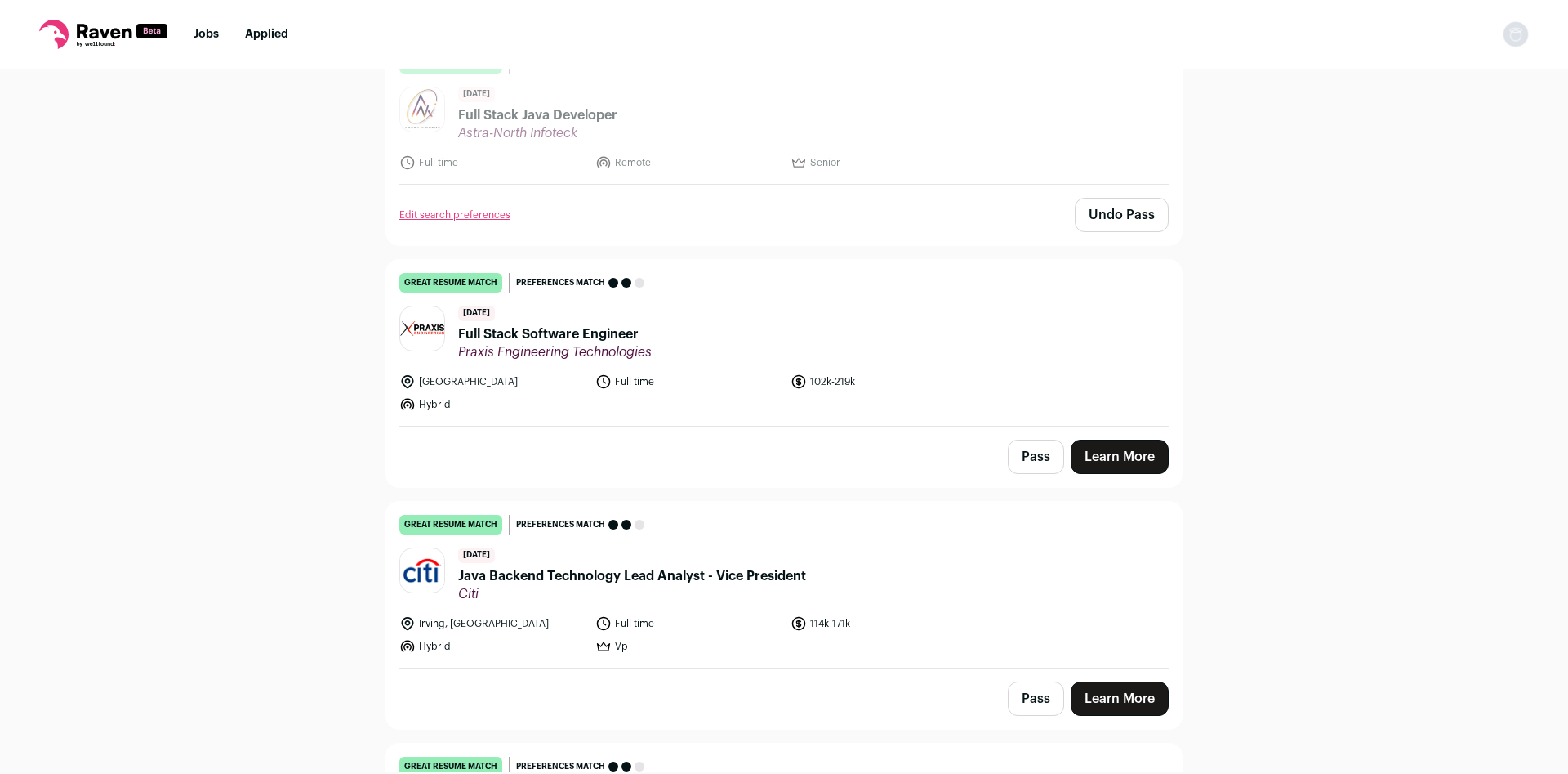
click at [1028, 464] on button "Pass" at bounding box center [1036, 457] width 56 height 35
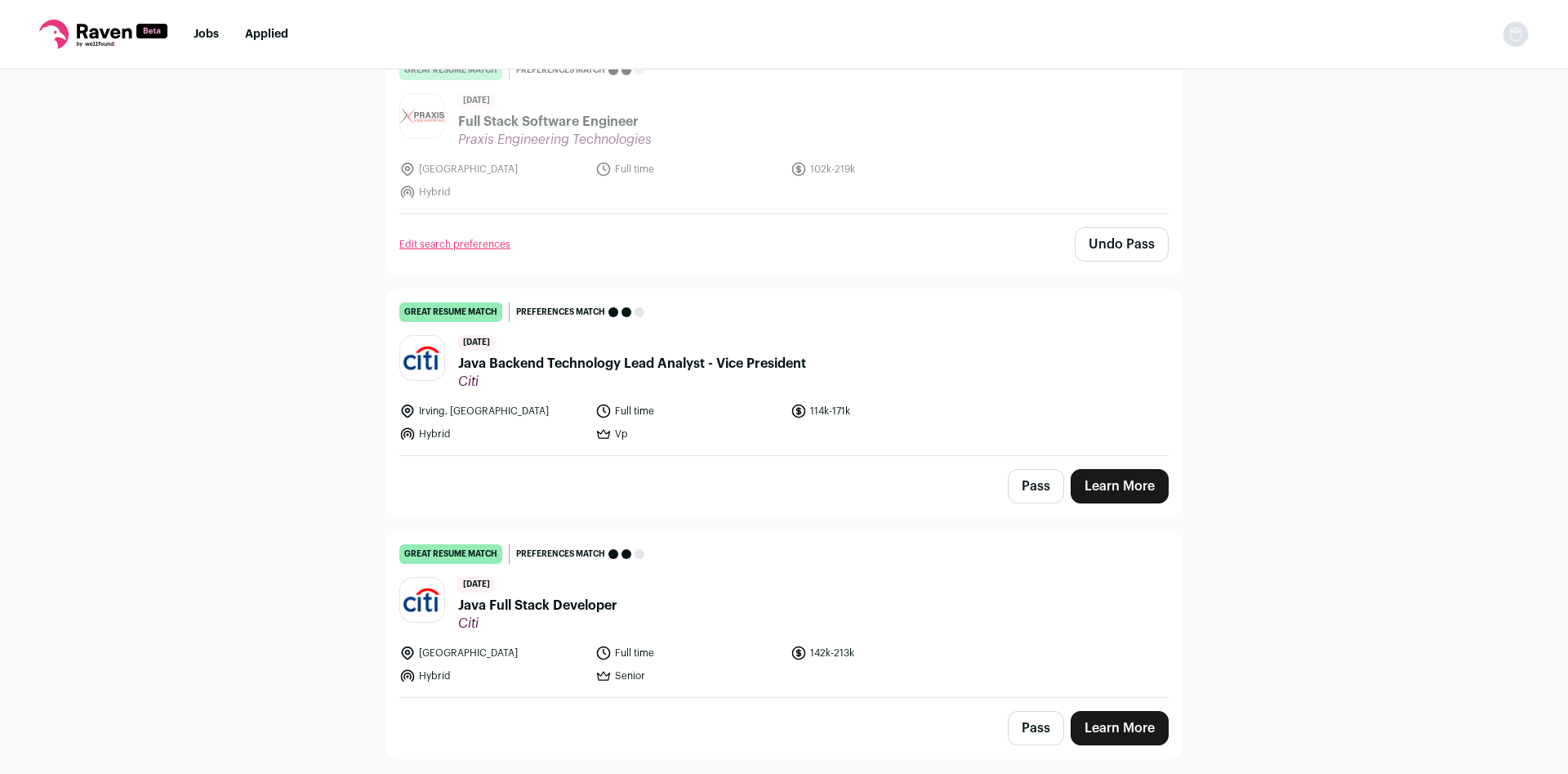
scroll to position [1618, 0]
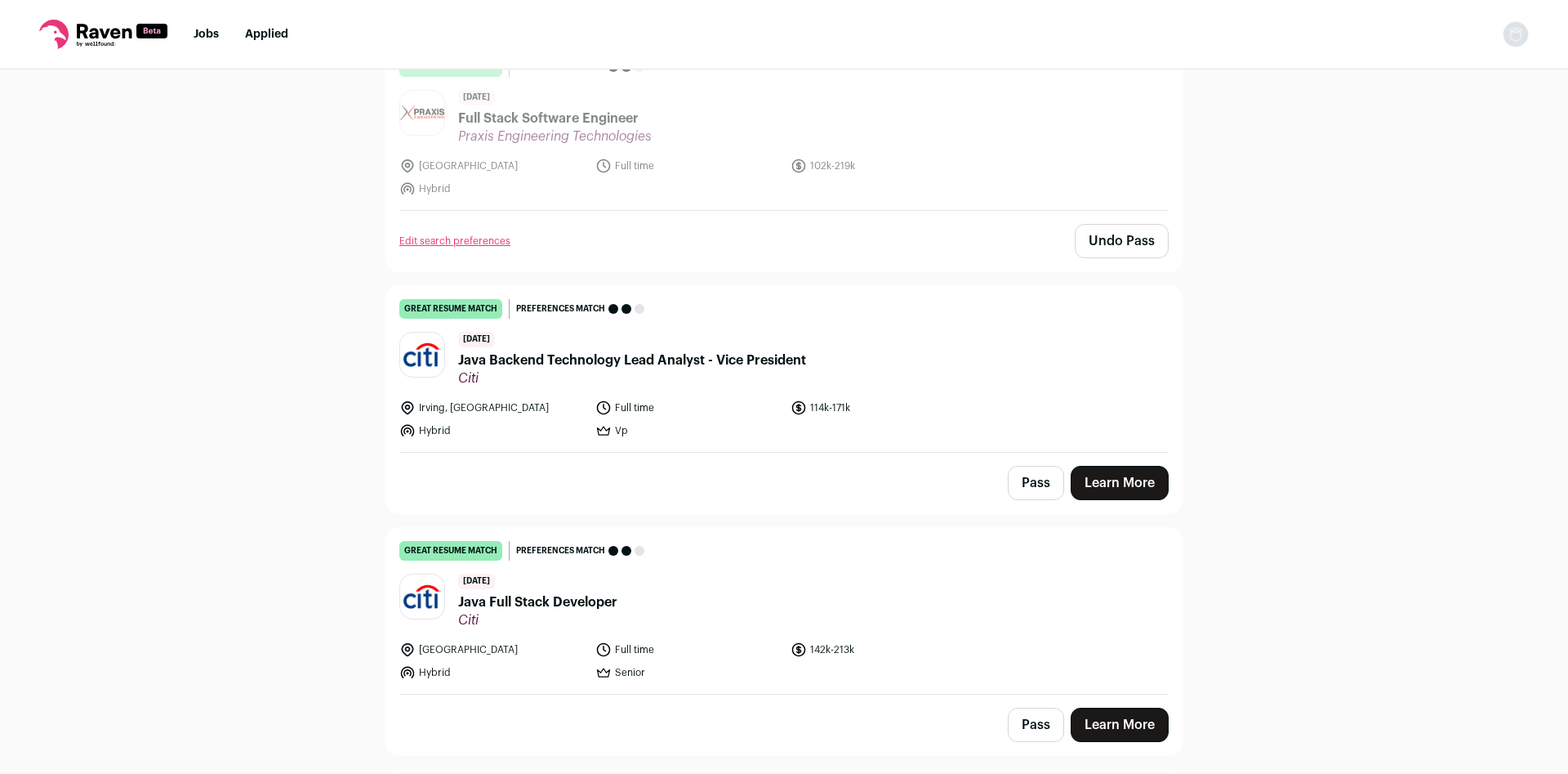
click at [1034, 482] on button "Pass" at bounding box center [1036, 483] width 56 height 35
click at [1030, 726] on button "Pass" at bounding box center [1036, 725] width 56 height 35
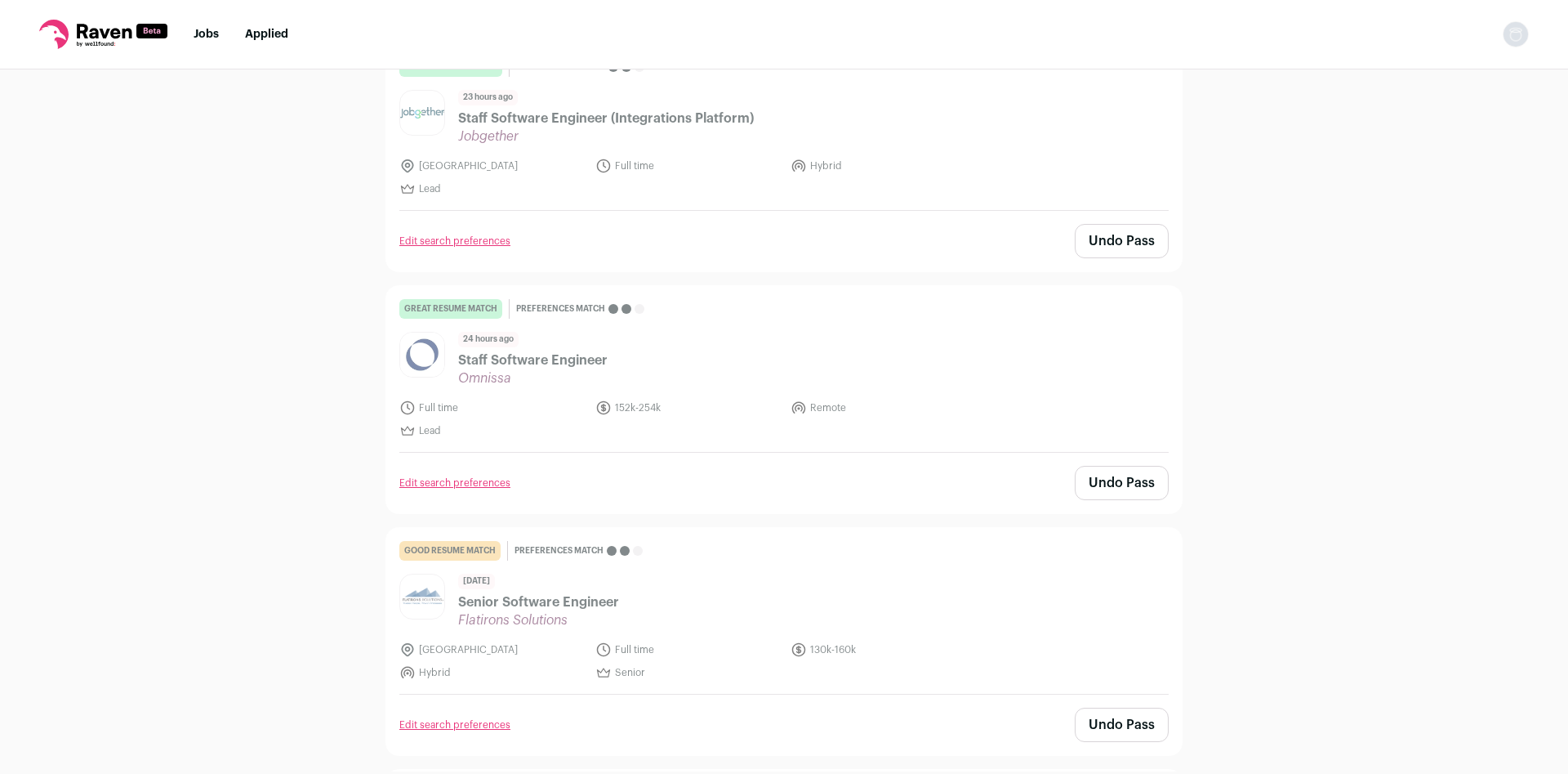
scroll to position [0, 0]
